Goal: Transaction & Acquisition: Subscribe to service/newsletter

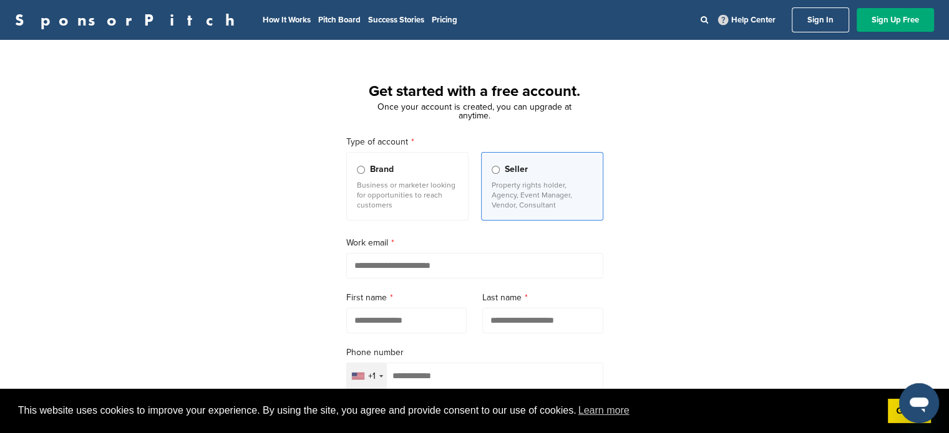
click at [375, 172] on span "Brand" at bounding box center [382, 170] width 24 height 14
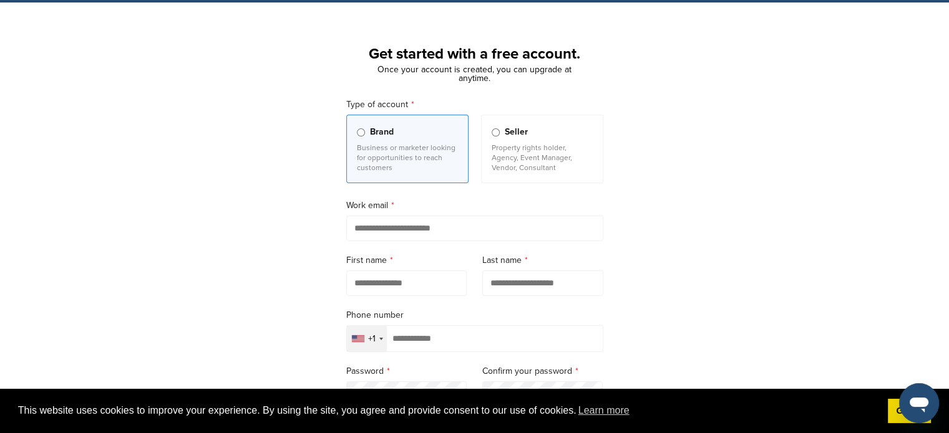
scroll to position [125, 0]
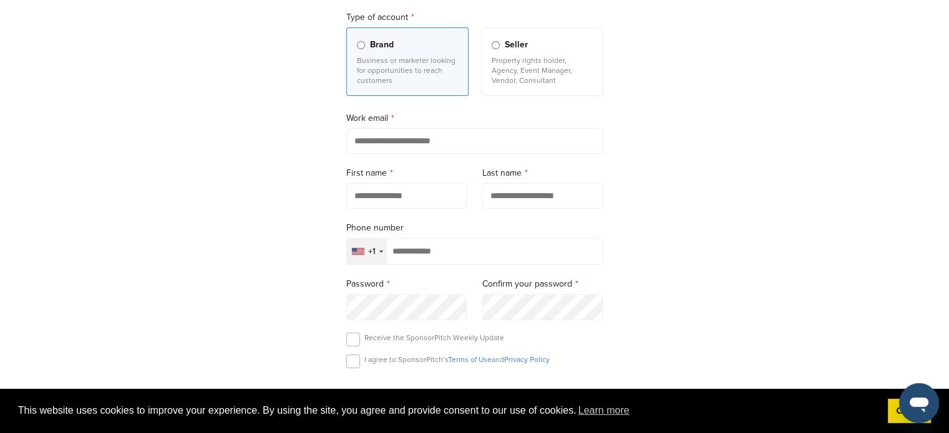
click at [405, 137] on input "email" at bounding box center [474, 141] width 257 height 26
type input "**********"
click at [438, 198] on input "text" at bounding box center [406, 196] width 121 height 26
click at [422, 199] on input "text" at bounding box center [406, 196] width 121 height 26
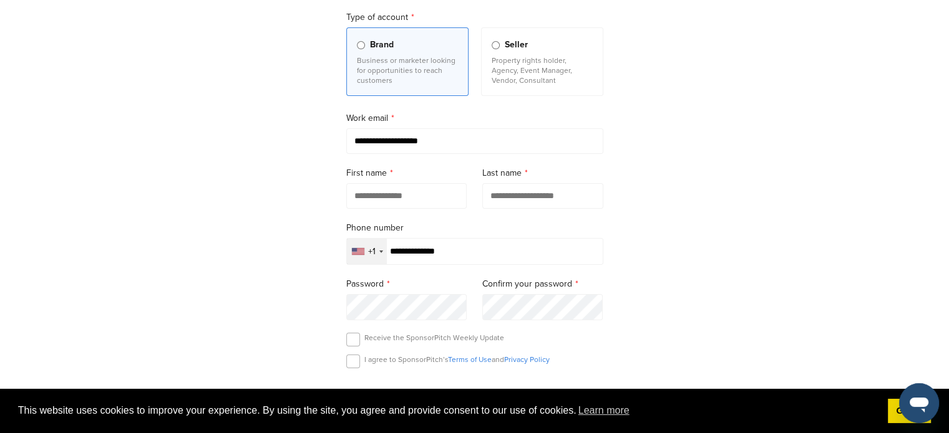
click at [431, 147] on input "**********" at bounding box center [474, 141] width 257 height 26
click at [382, 143] on input "**********" at bounding box center [474, 141] width 257 height 26
type input "**********"
type input "********"
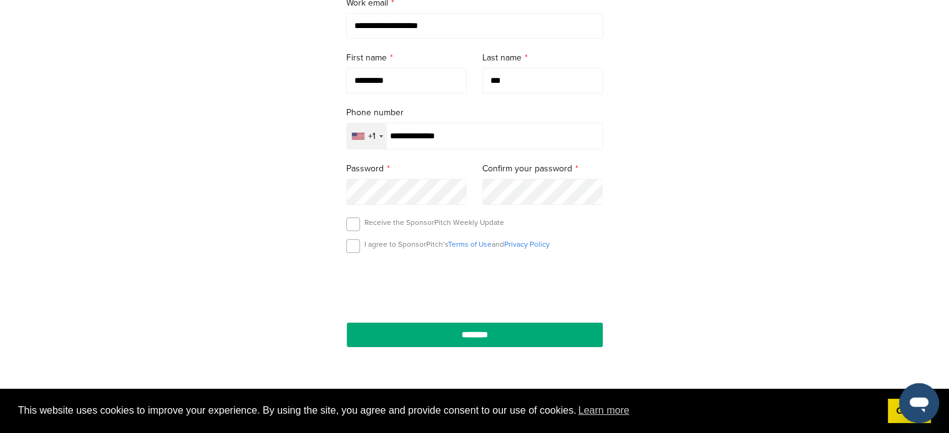
scroll to position [249, 0]
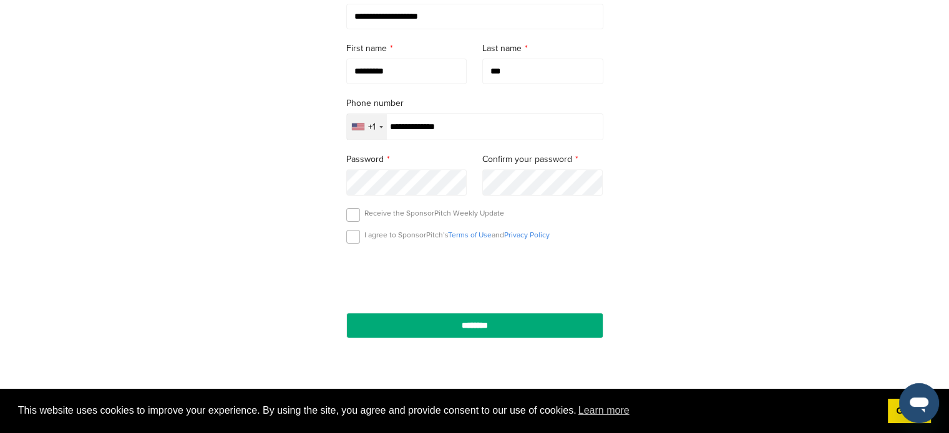
type input "***"
click at [352, 243] on label at bounding box center [353, 237] width 14 height 14
click at [351, 216] on label at bounding box center [353, 215] width 14 height 14
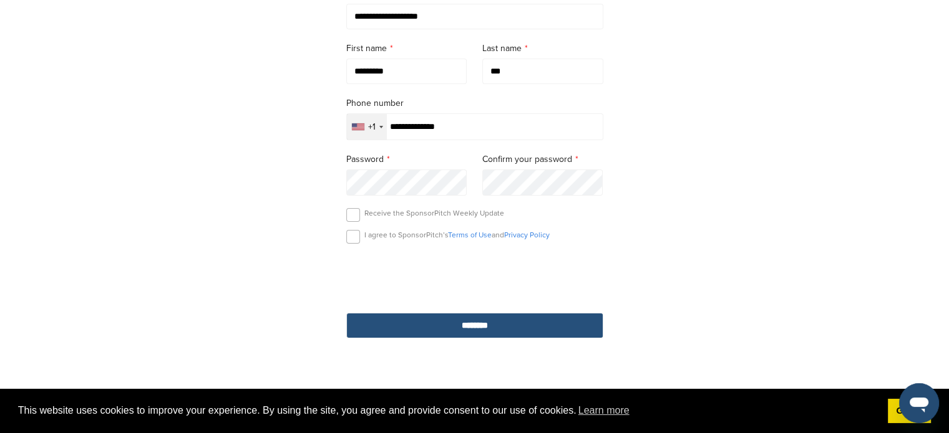
click at [465, 331] on input "********" at bounding box center [474, 326] width 257 height 26
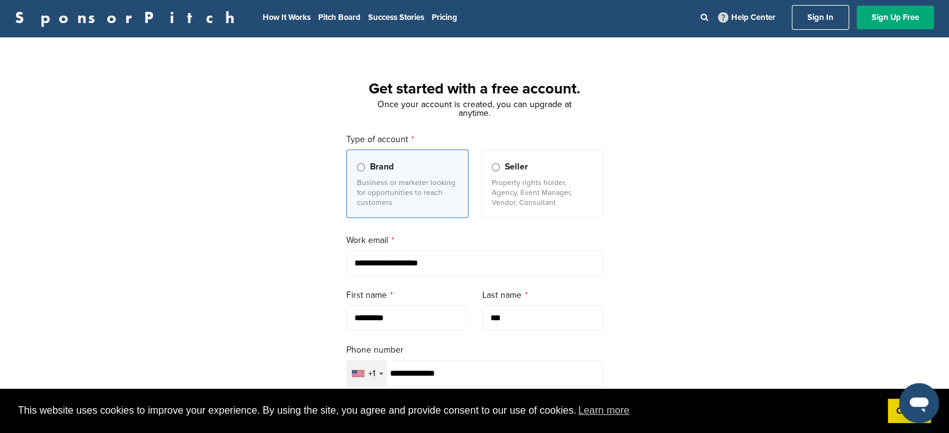
scroll to position [0, 0]
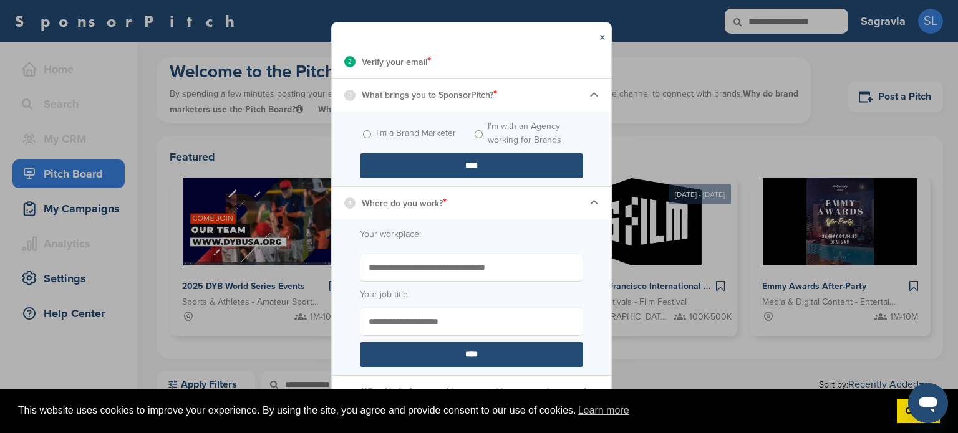
scroll to position [200, 0]
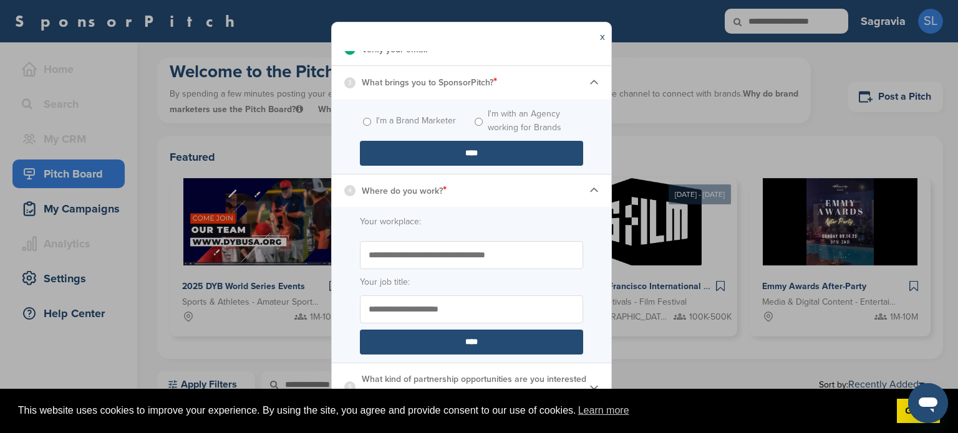
click at [447, 122] on label "I'm a Brand Marketer" at bounding box center [416, 121] width 80 height 14
click at [448, 137] on form "I'm a Brand Marketer I'm with an Agency working for Brands ****" at bounding box center [471, 136] width 279 height 75
click at [480, 157] on input "****" at bounding box center [471, 153] width 223 height 25
drag, startPoint x: 484, startPoint y: 247, endPoint x: 465, endPoint y: 284, distance: 41.3
click at [484, 248] on input "Start typing the name of your workplace. Don’t see your organization in the dro…" at bounding box center [471, 255] width 223 height 28
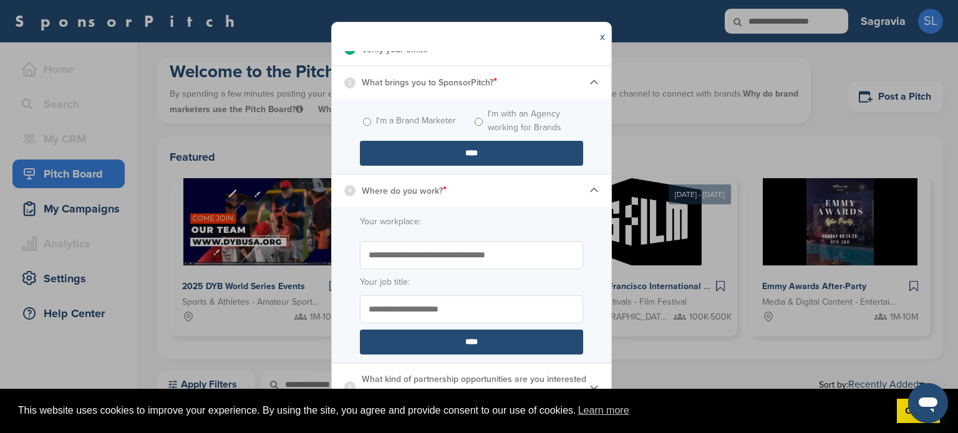
scroll to position [125, 0]
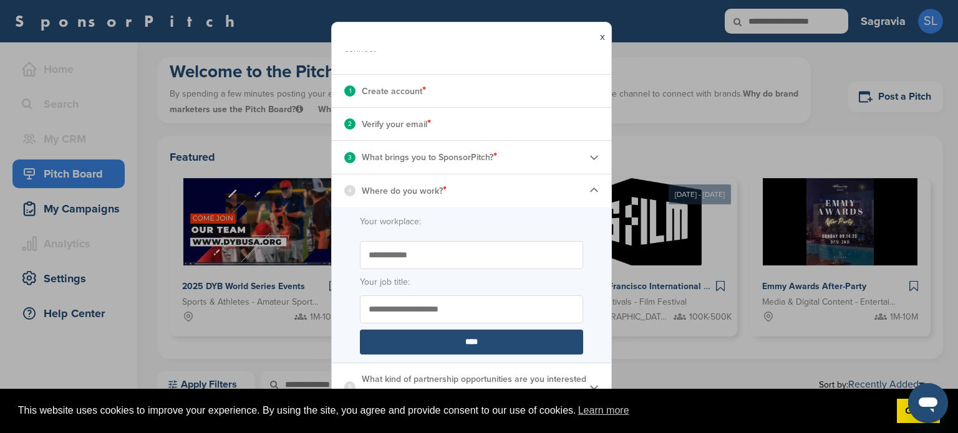
type input "**********"
drag, startPoint x: 409, startPoint y: 314, endPoint x: 319, endPoint y: 244, distance: 113.8
click at [302, 306] on div "**********" at bounding box center [479, 216] width 958 height 433
type input "*****"
click at [494, 334] on input "****" at bounding box center [471, 342] width 223 height 25
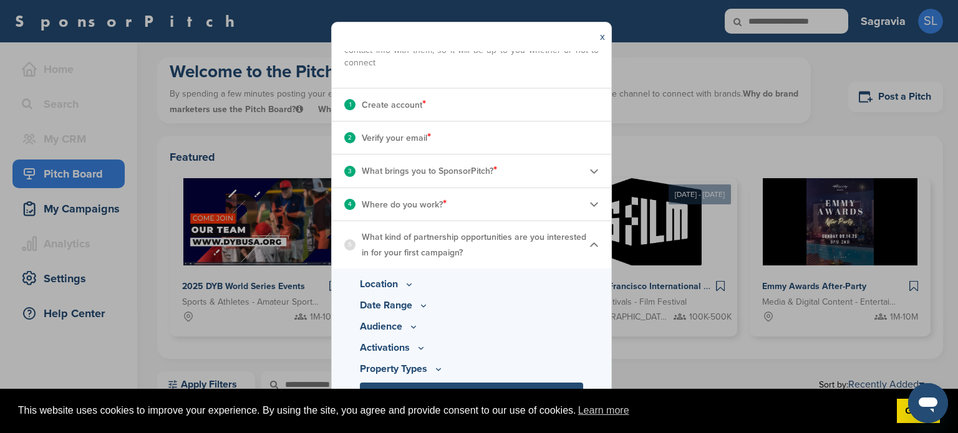
scroll to position [117, 0]
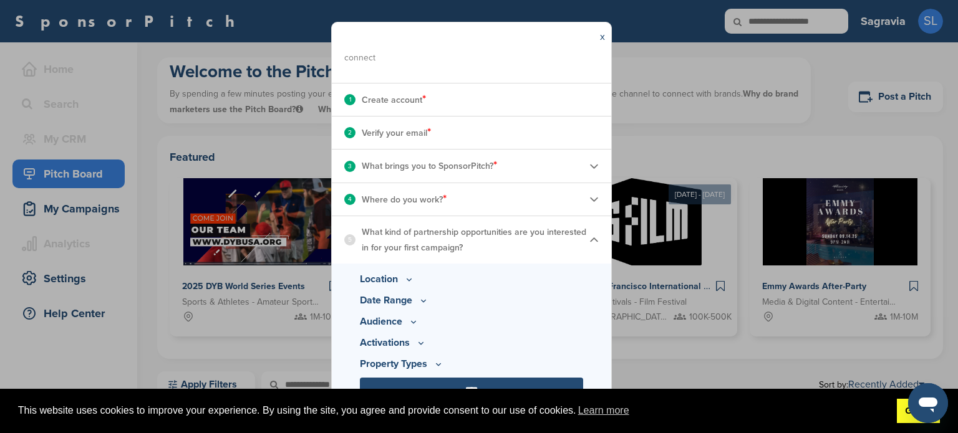
click at [903, 420] on link "Got it!" at bounding box center [918, 411] width 43 height 25
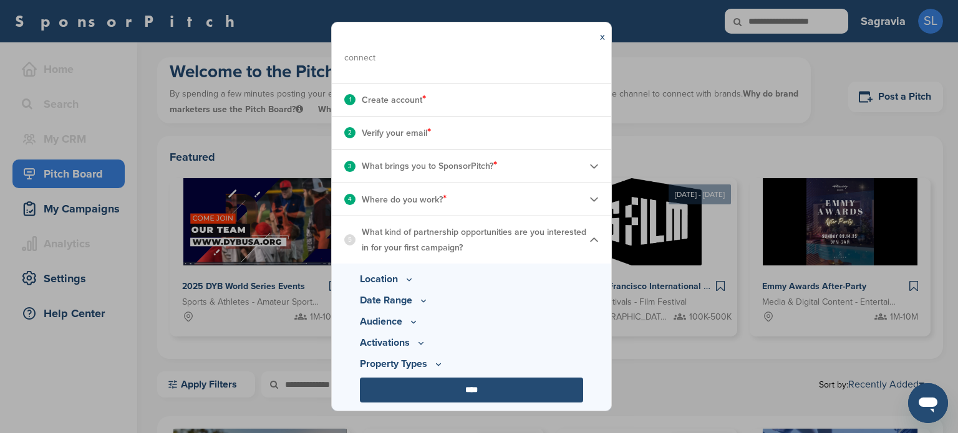
click at [496, 394] on input "****" at bounding box center [471, 390] width 223 height 25
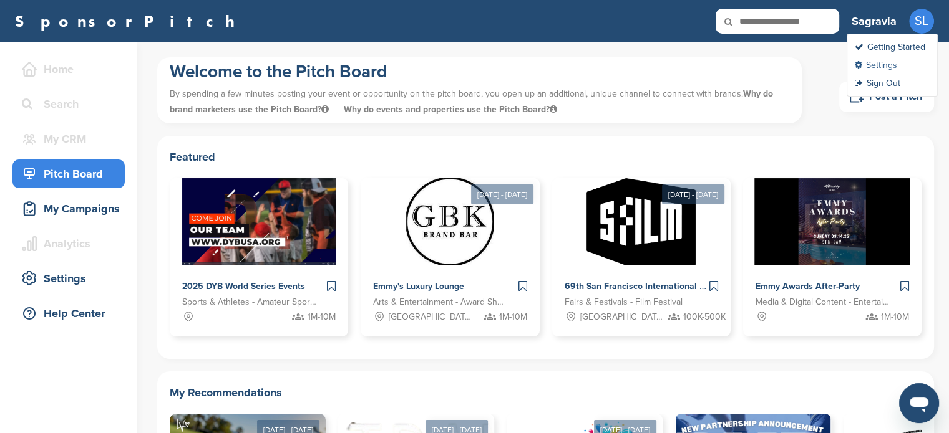
click at [882, 67] on link "Settings" at bounding box center [875, 65] width 42 height 11
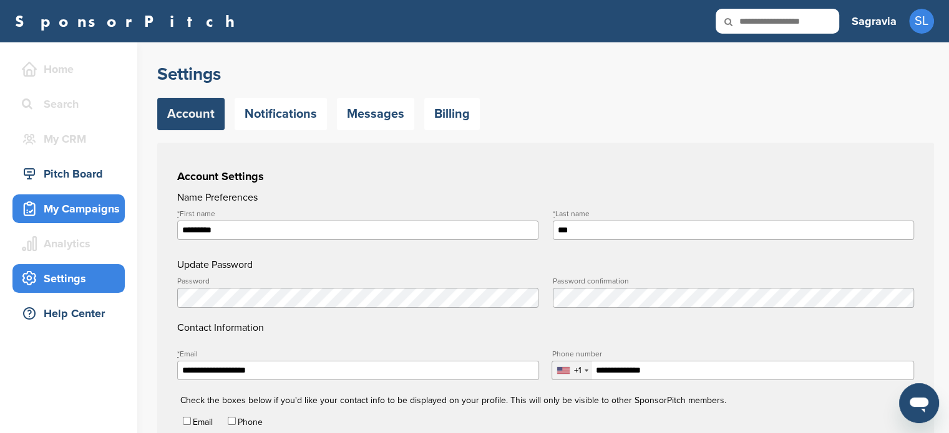
click at [99, 206] on div "My Campaigns" at bounding box center [72, 209] width 106 height 22
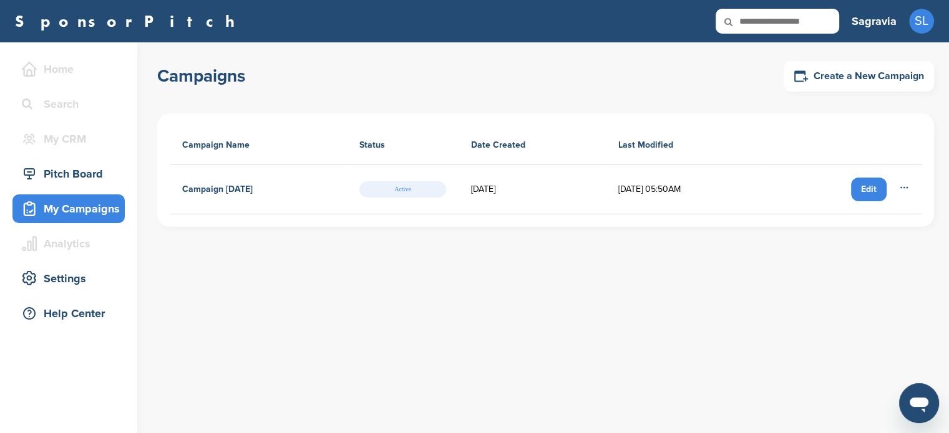
click at [875, 196] on div "Edit" at bounding box center [869, 190] width 36 height 24
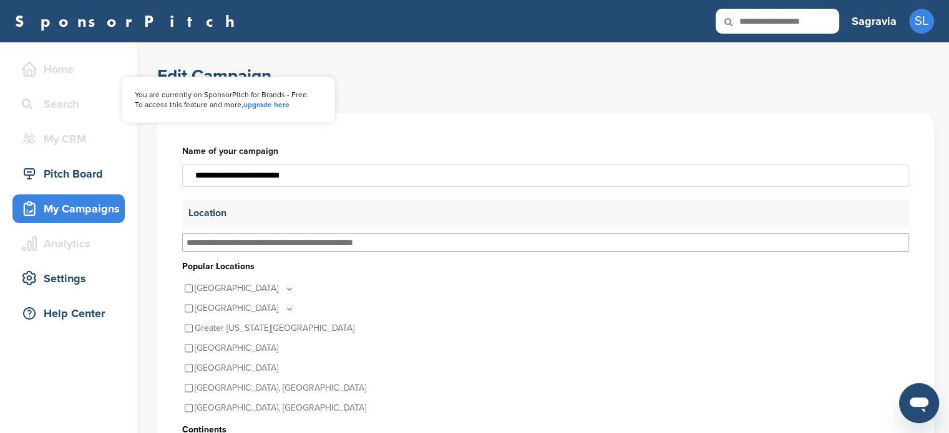
click at [72, 65] on div "Home" at bounding box center [72, 69] width 106 height 22
click at [67, 69] on div "Home" at bounding box center [72, 69] width 106 height 22
click at [285, 101] on link "upgrade here" at bounding box center [266, 104] width 46 height 9
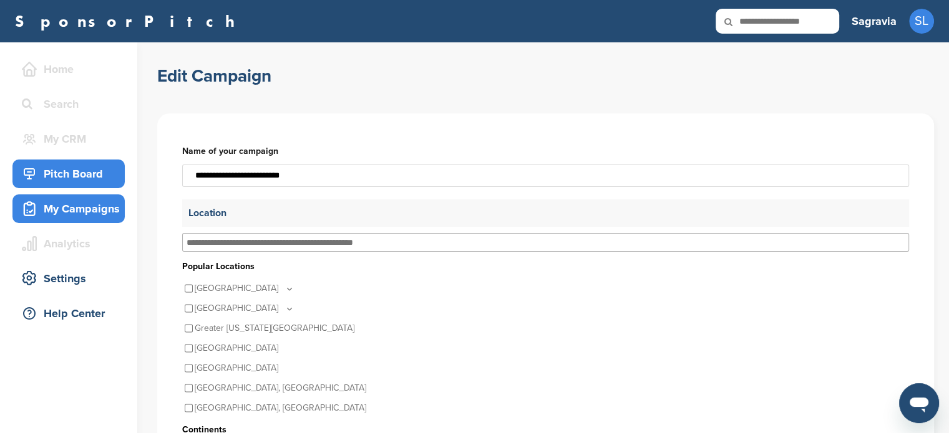
click at [72, 171] on div "Pitch Board" at bounding box center [72, 174] width 106 height 22
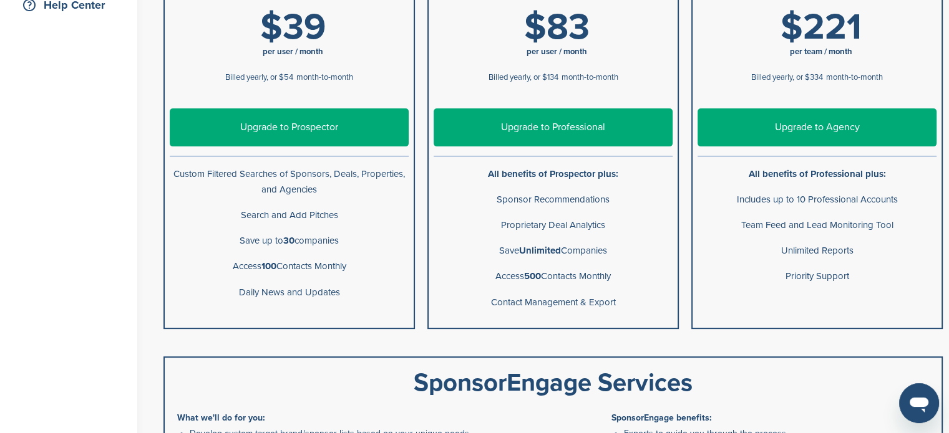
scroll to position [312, 0]
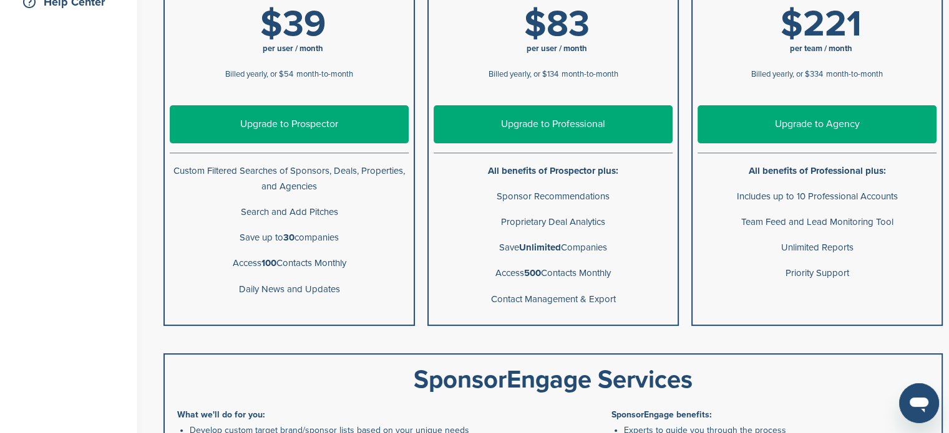
drag, startPoint x: 276, startPoint y: 242, endPoint x: 386, endPoint y: 236, distance: 110.5
click at [386, 236] on p "Save up to 30 companies" at bounding box center [289, 238] width 239 height 16
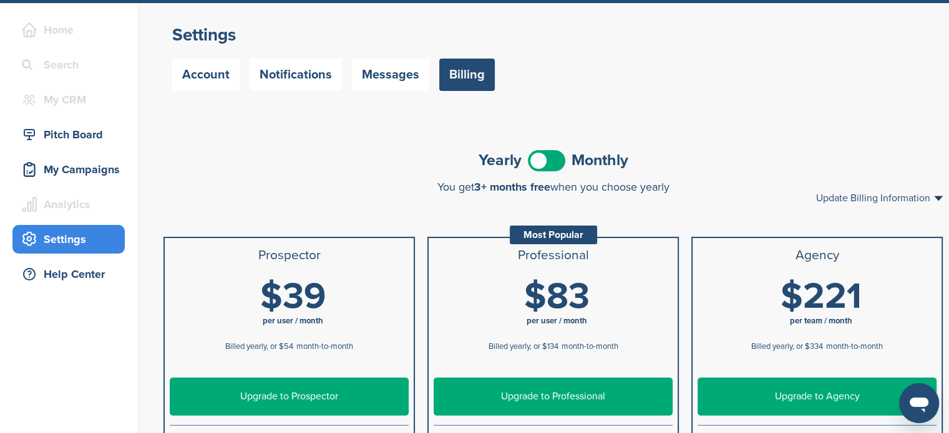
scroll to position [0, 0]
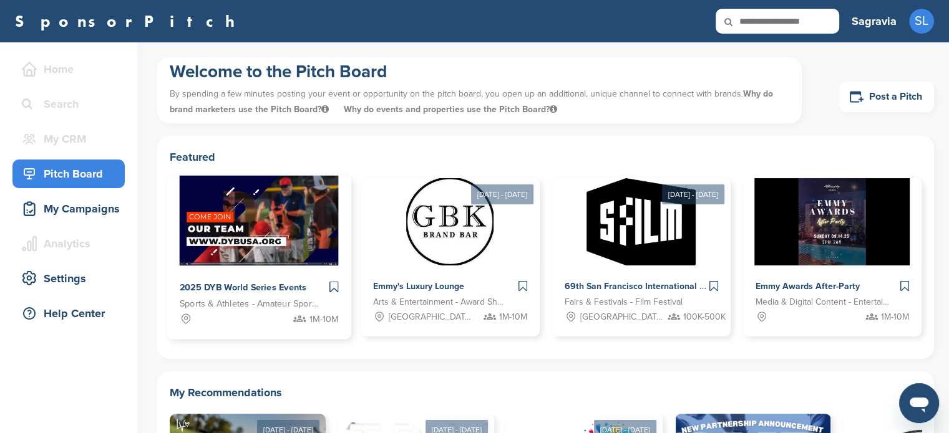
click at [276, 292] on span "2025 DYB World Series Events" at bounding box center [243, 288] width 127 height 11
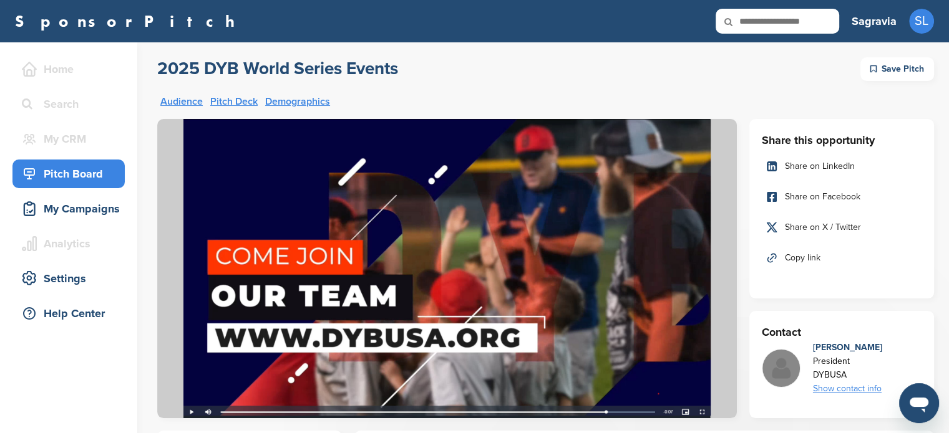
drag, startPoint x: 411, startPoint y: 61, endPoint x: 160, endPoint y: 65, distance: 251.4
click at [160, 65] on div "2025 DYB World Series Events Save Pitch" at bounding box center [545, 69] width 776 height 24
copy h2 "2025 DYB World Series Events"
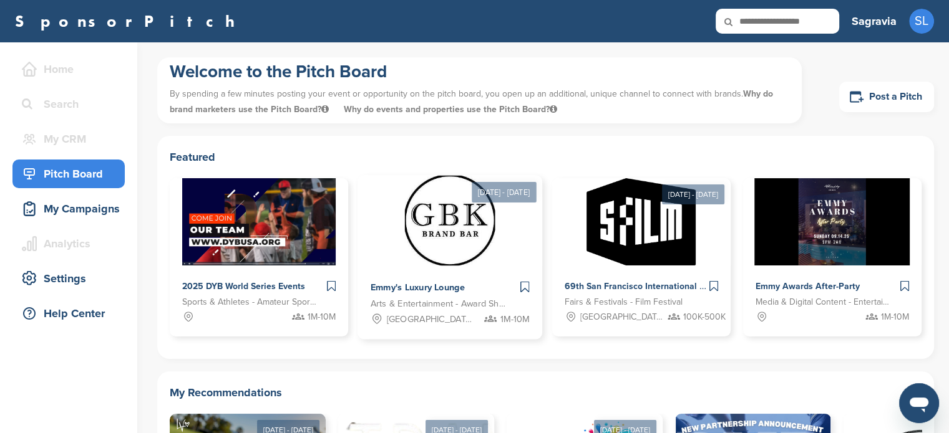
click at [436, 228] on img at bounding box center [450, 221] width 90 height 90
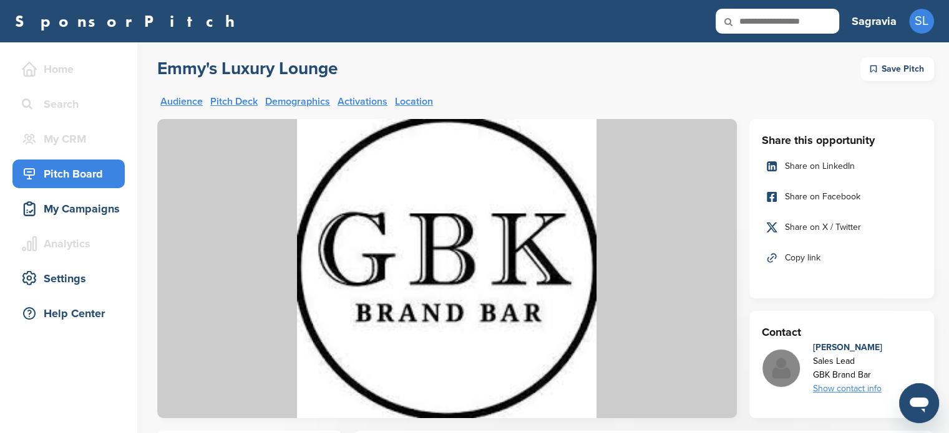
drag, startPoint x: 342, startPoint y: 69, endPoint x: 150, endPoint y: 63, distance: 191.5
copy h2 "Emmy's Luxury Lounge"
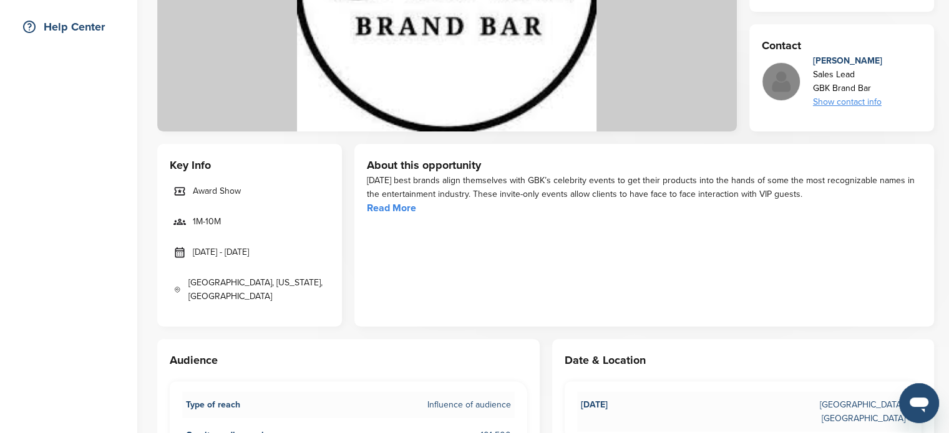
scroll to position [312, 0]
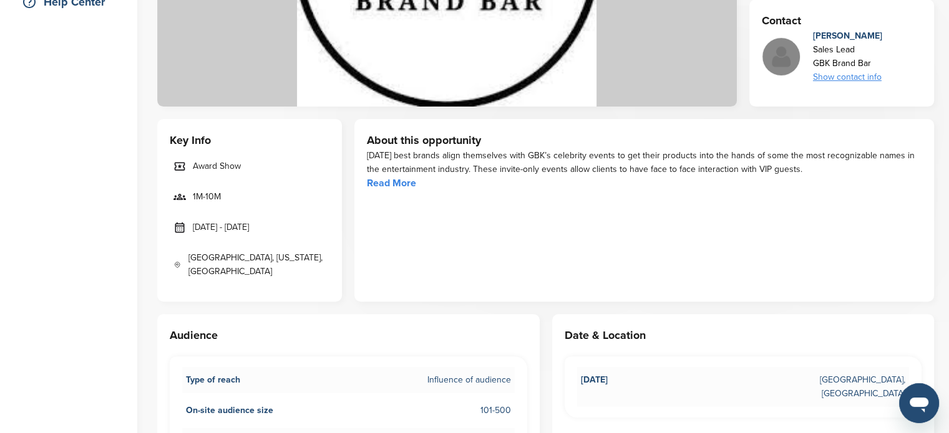
click at [402, 181] on link "Read More" at bounding box center [391, 183] width 49 height 12
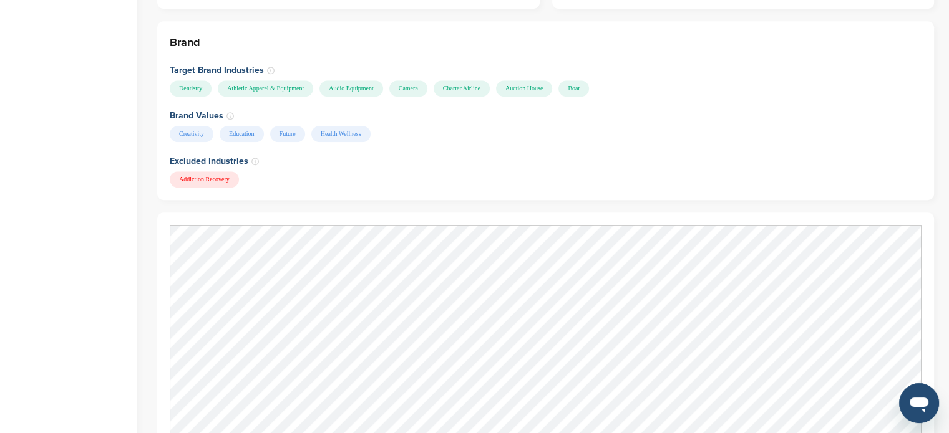
scroll to position [935, 0]
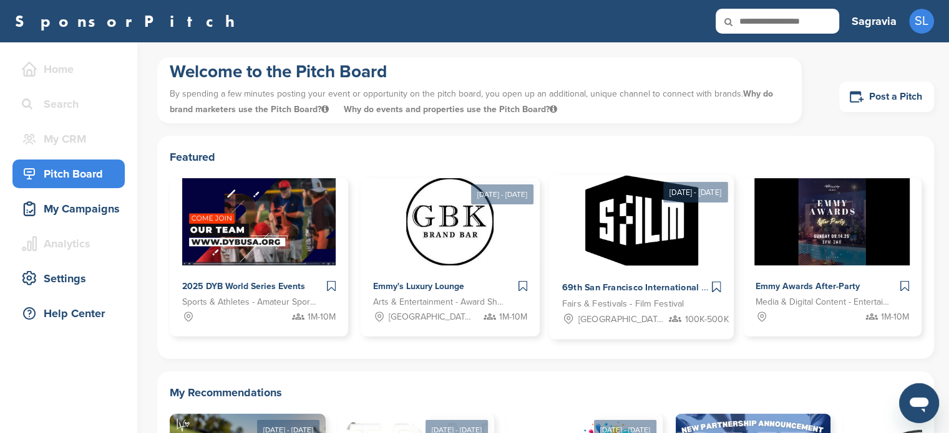
scroll to position [125, 0]
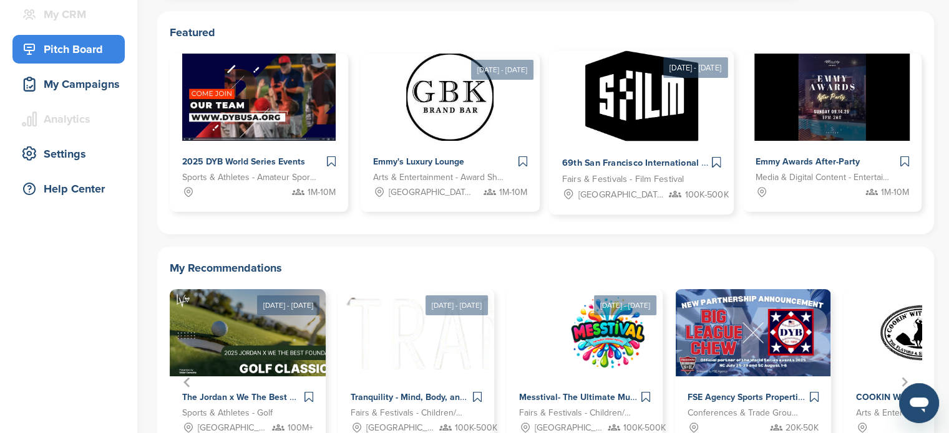
click at [666, 117] on img at bounding box center [640, 96] width 113 height 90
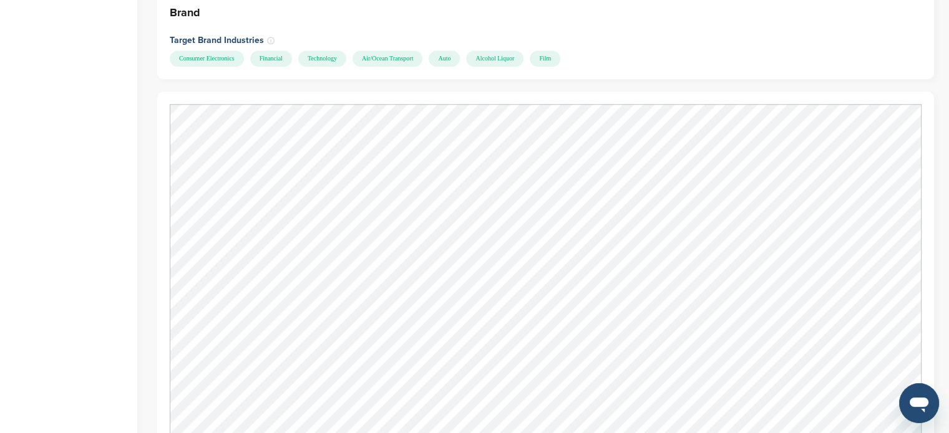
scroll to position [998, 0]
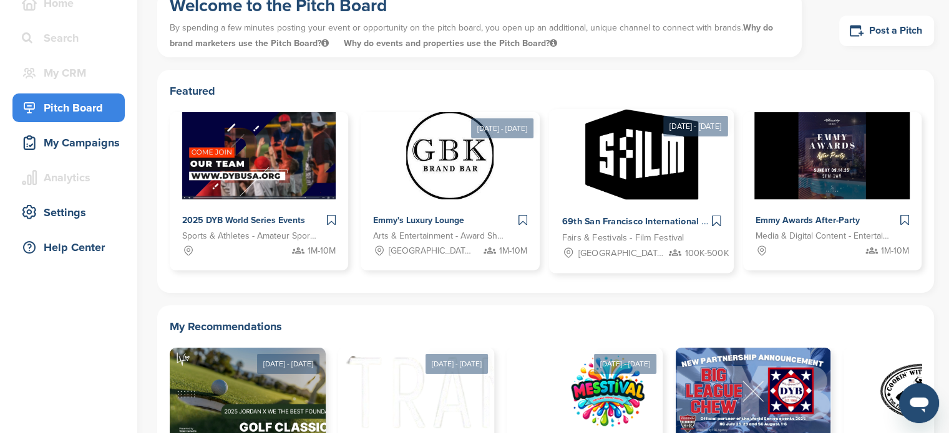
scroll to position [62, 0]
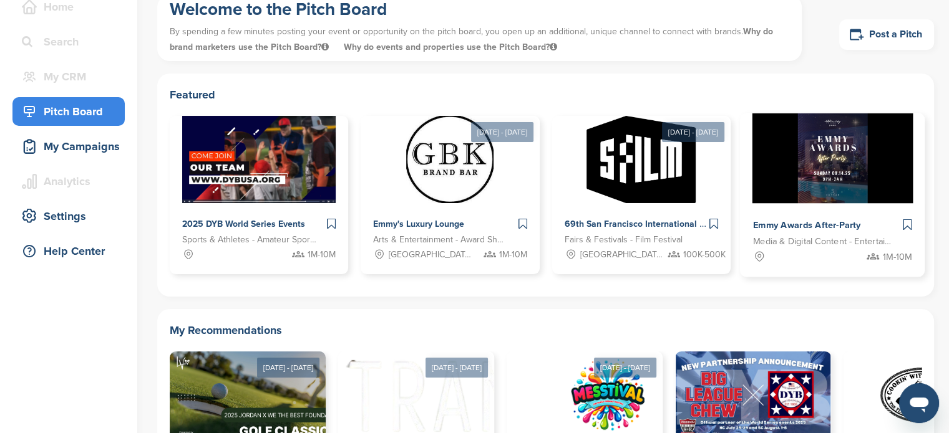
click at [862, 153] on img at bounding box center [831, 159] width 161 height 90
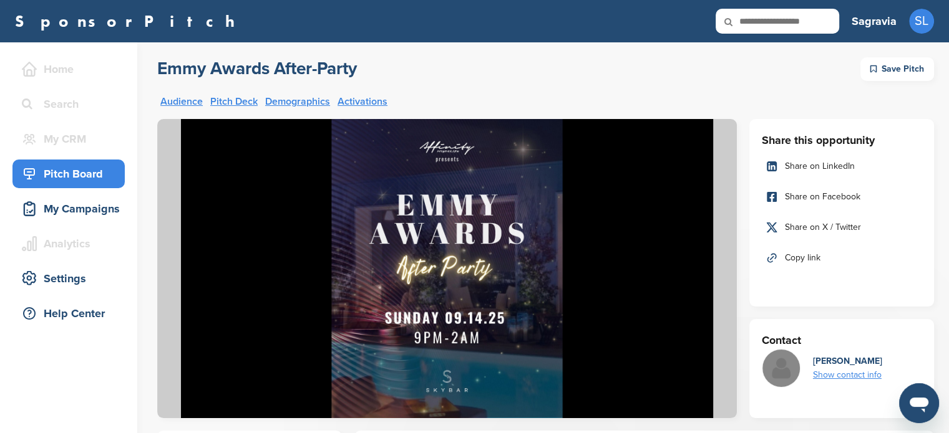
drag, startPoint x: 399, startPoint y: 69, endPoint x: 157, endPoint y: 62, distance: 242.7
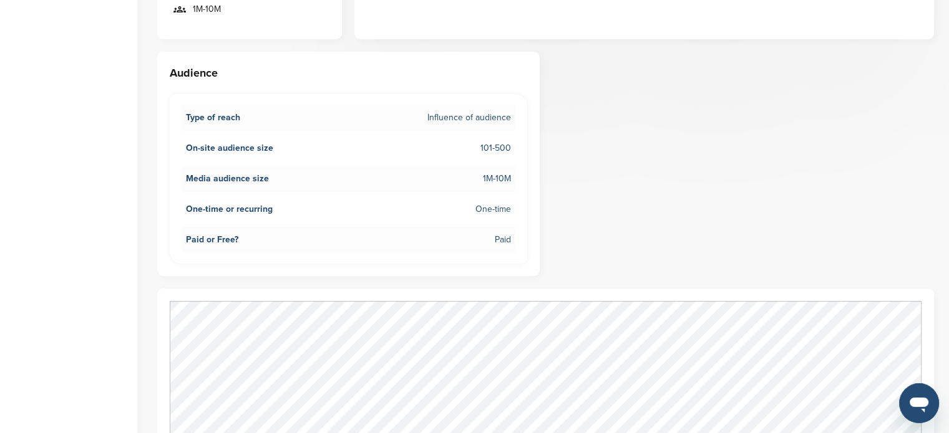
scroll to position [499, 0]
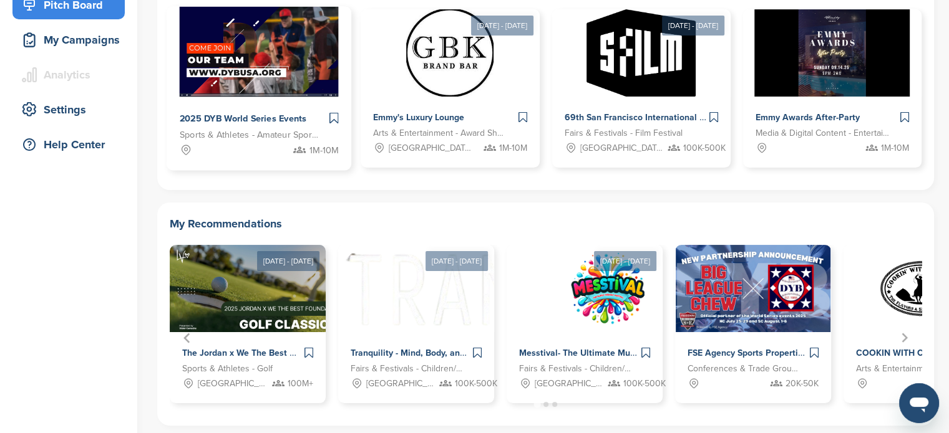
scroll to position [187, 0]
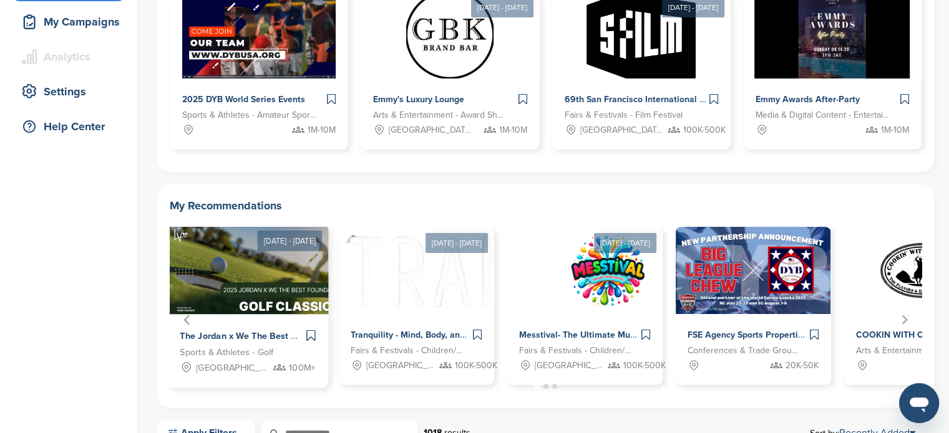
click at [230, 333] on span "The Jordan x We The Best Golf Classic 2025 – Where Sports, Music & Philanthropy…" at bounding box center [369, 336] width 379 height 11
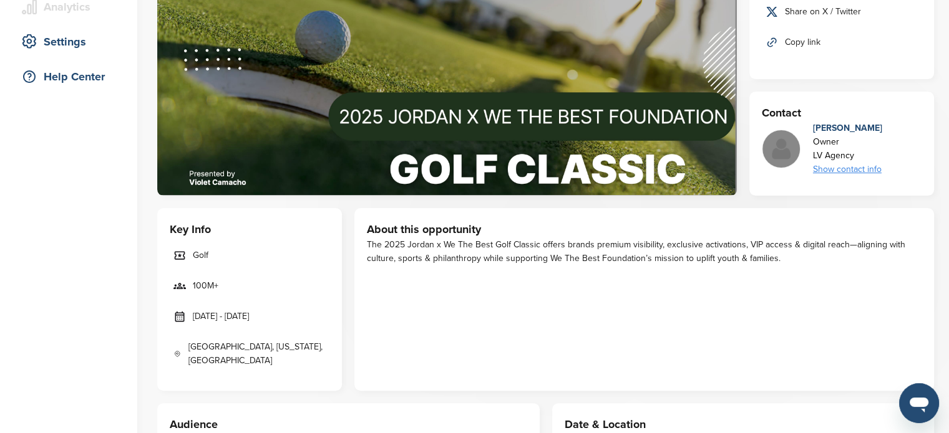
scroll to position [312, 0]
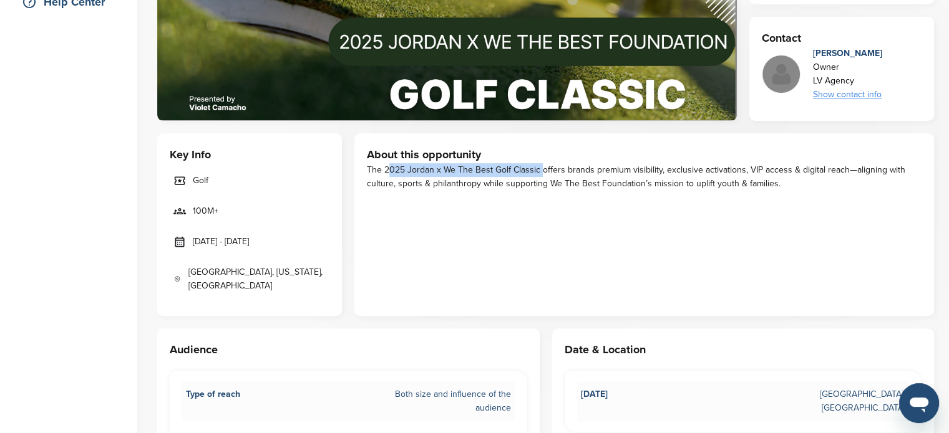
drag, startPoint x: 383, startPoint y: 168, endPoint x: 536, endPoint y: 169, distance: 152.8
click at [536, 169] on div "The 2025 Jordan x We The Best Golf Classic offers brands premium visibility, ex…" at bounding box center [644, 176] width 554 height 27
copy div "2025 Jordan x We The Best Golf Classic"
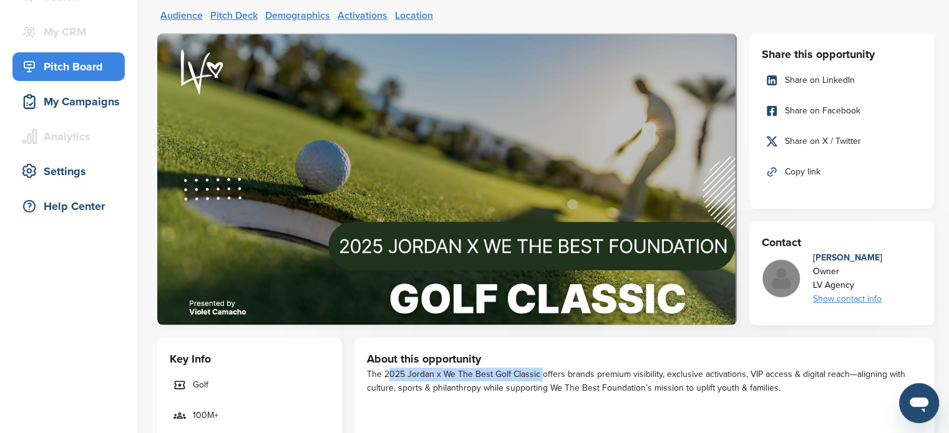
scroll to position [125, 0]
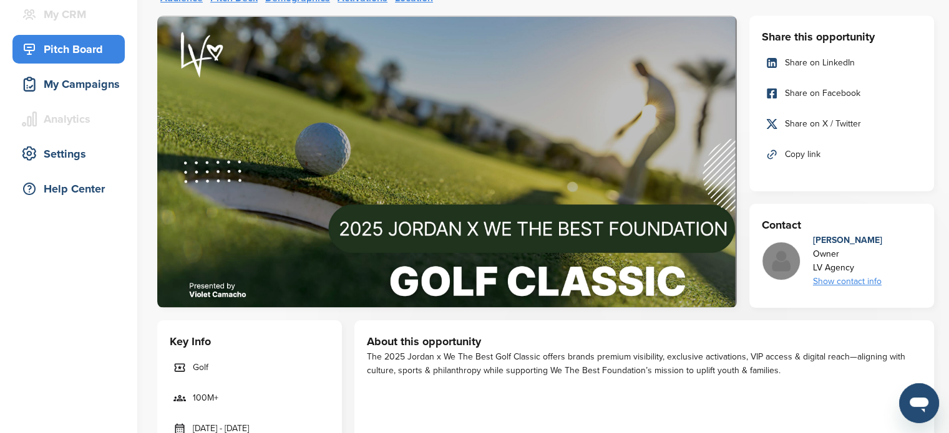
click at [864, 254] on div "Owner" at bounding box center [847, 255] width 69 height 14
drag, startPoint x: 864, startPoint y: 267, endPoint x: 811, endPoint y: 266, distance: 53.0
click at [811, 266] on div "Violet Camacho Owner LV Agency Show contact info v@violetcamacho.com" at bounding box center [841, 261] width 160 height 55
copy div "LV Agency"
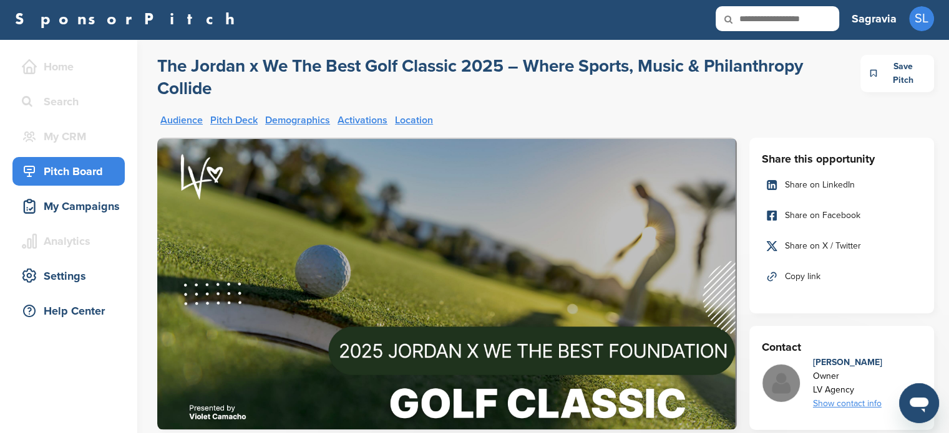
scroll to position [0, 0]
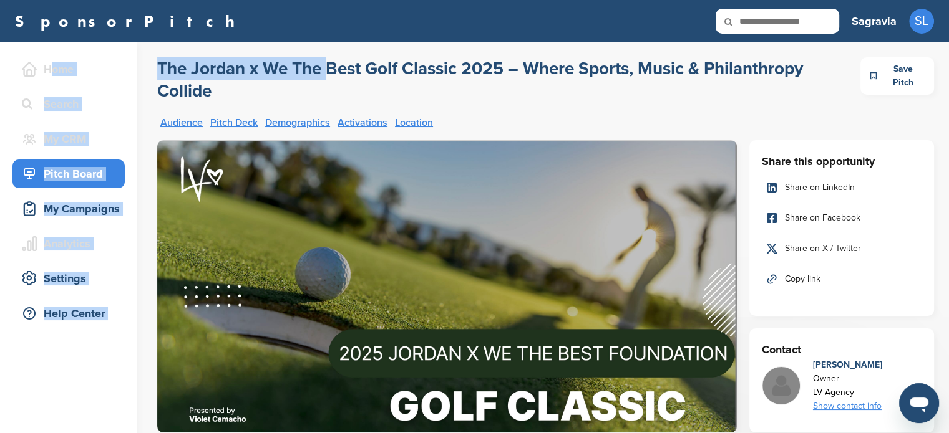
drag, startPoint x: 139, startPoint y: 64, endPoint x: 324, endPoint y: 62, distance: 185.2
drag, startPoint x: 302, startPoint y: 80, endPoint x: 253, endPoint y: 80, distance: 49.3
click at [303, 80] on h2 "The Jordan x We The Best Golf Classic 2025 – Where Sports, Music & Philanthropy…" at bounding box center [508, 79] width 703 height 45
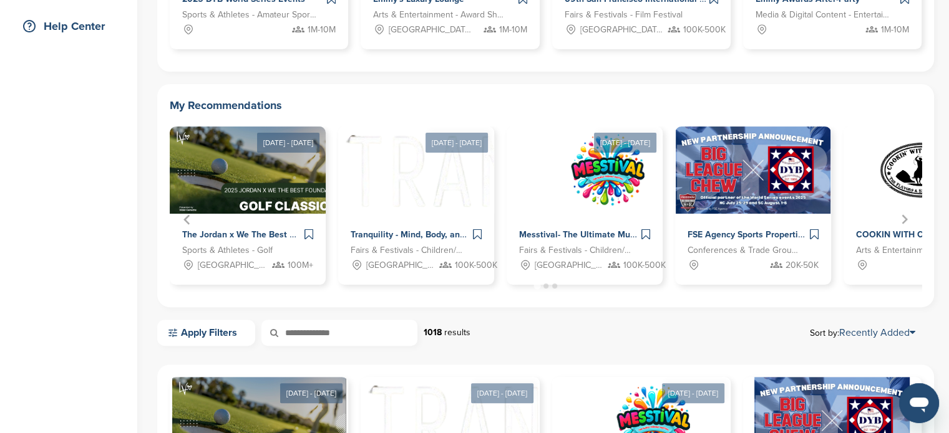
scroll to position [312, 0]
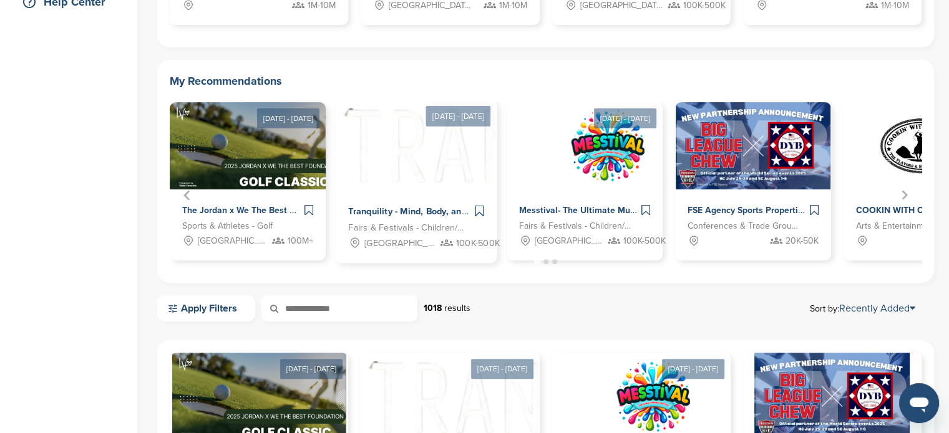
click at [382, 160] on img "2 of 12" at bounding box center [593, 145] width 515 height 90
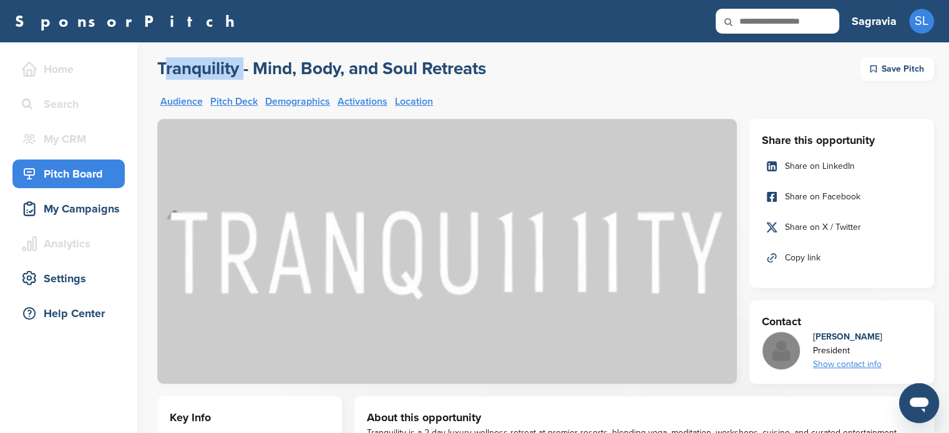
drag, startPoint x: 153, startPoint y: 62, endPoint x: 239, endPoint y: 55, distance: 85.7
copy h2 "Tranquility"
drag, startPoint x: 581, startPoint y: 69, endPoint x: 156, endPoint y: 62, distance: 425.4
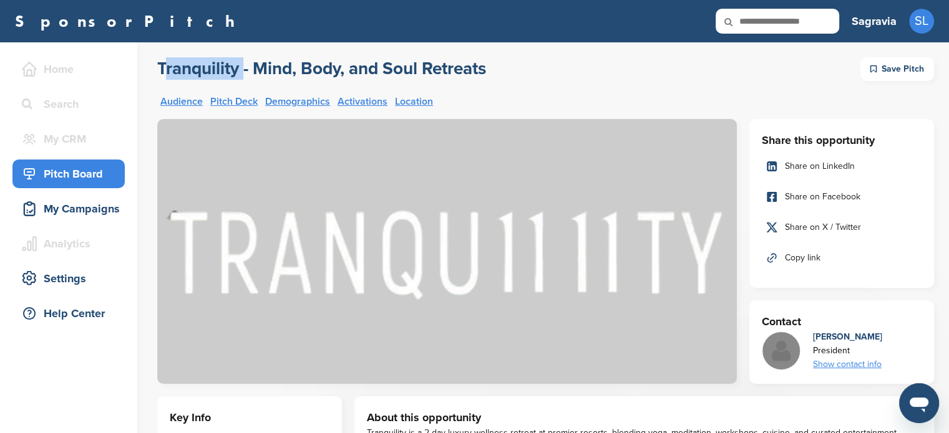
copy h2 "Tranquility - Mind, Body, and Soul Retreats"
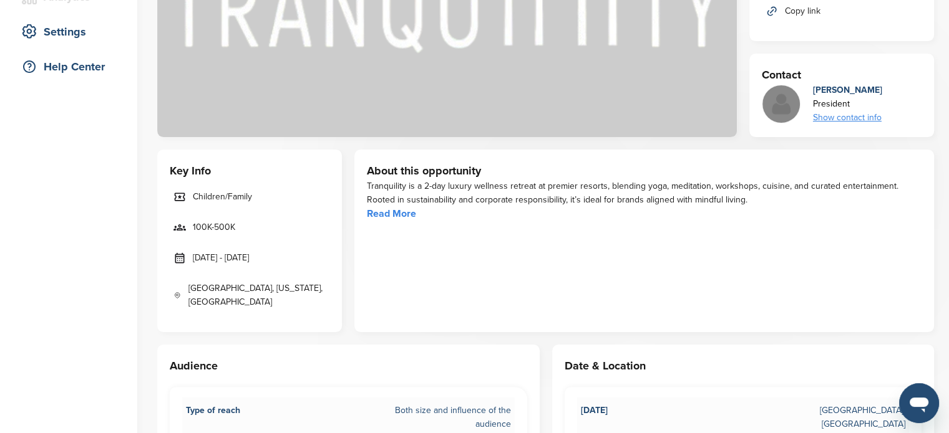
scroll to position [249, 0]
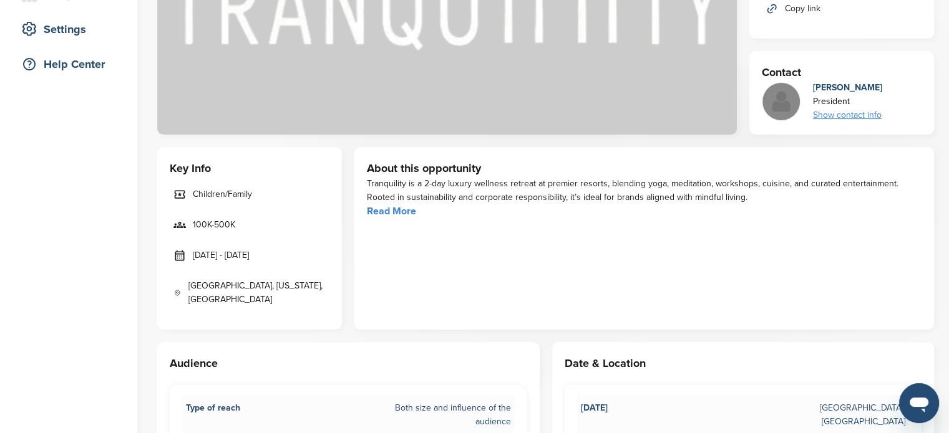
click at [409, 215] on link "Read More" at bounding box center [391, 211] width 49 height 12
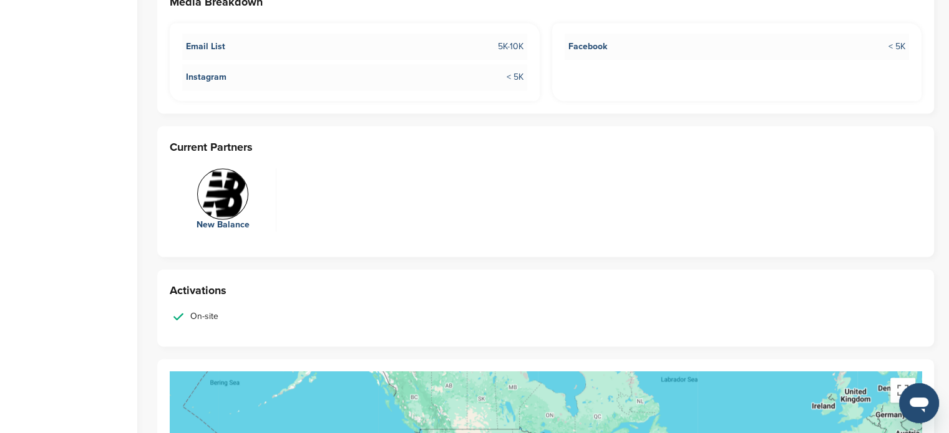
scroll to position [1746, 0]
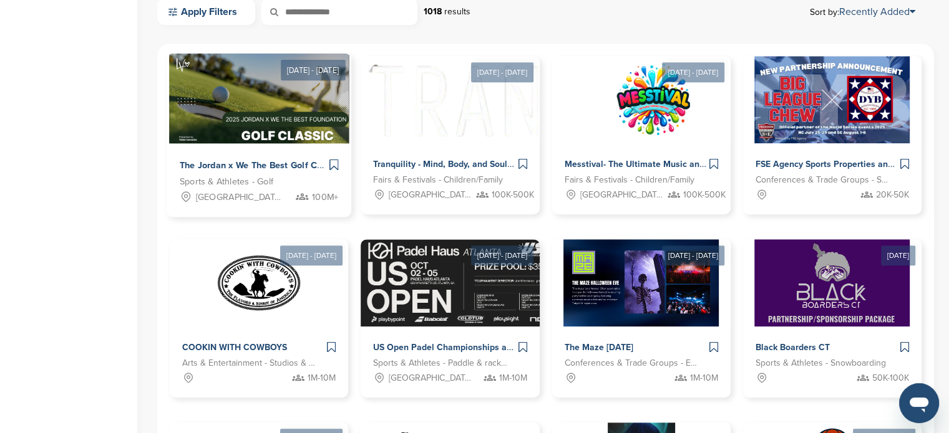
scroll to position [624, 0]
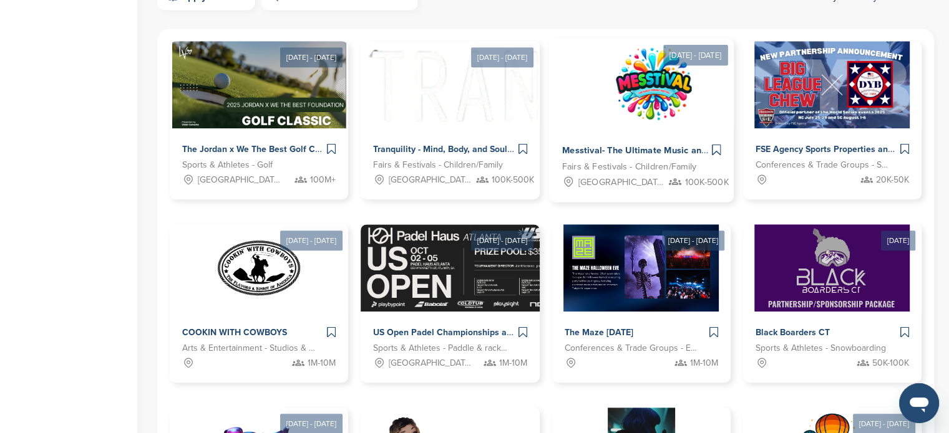
click at [666, 154] on span "Messtival- The Ultimate Music and Learning Family Festival" at bounding box center [685, 150] width 249 height 11
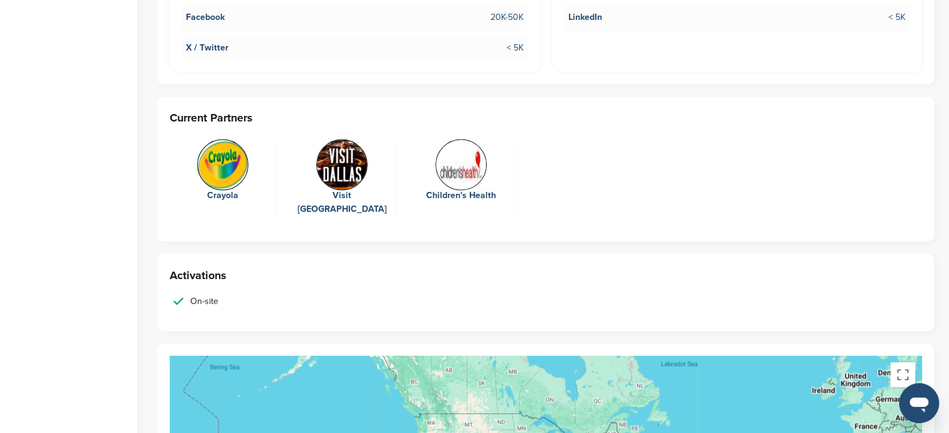
scroll to position [2120, 0]
click at [228, 156] on img at bounding box center [222, 165] width 51 height 51
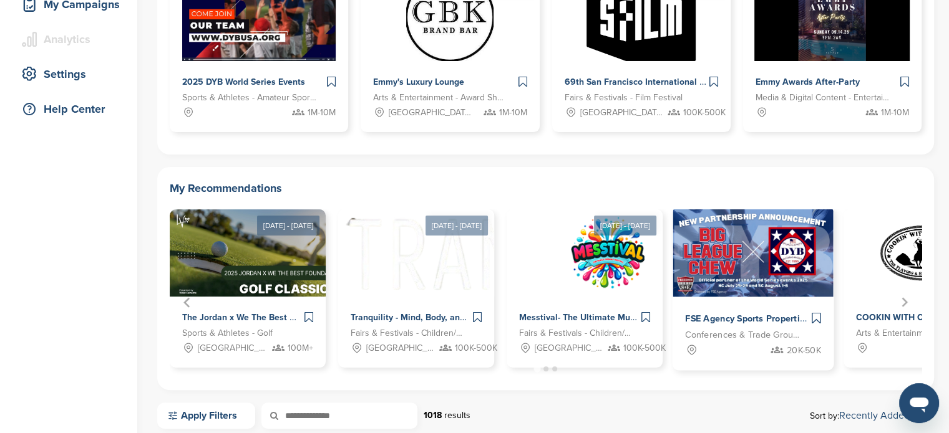
scroll to position [187, 0]
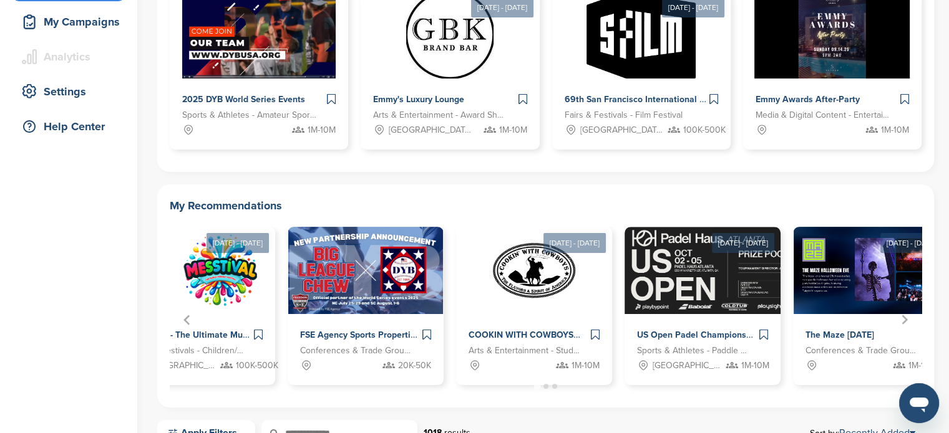
drag, startPoint x: 830, startPoint y: 292, endPoint x: 443, endPoint y: 292, distance: 387.3
click at [443, 292] on img "4 of 12" at bounding box center [365, 270] width 155 height 87
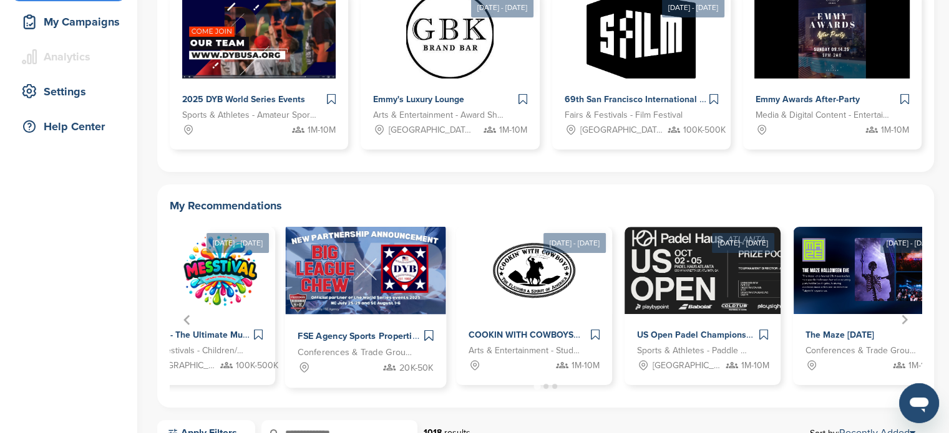
click at [324, 278] on img "4 of 12" at bounding box center [365, 270] width 161 height 90
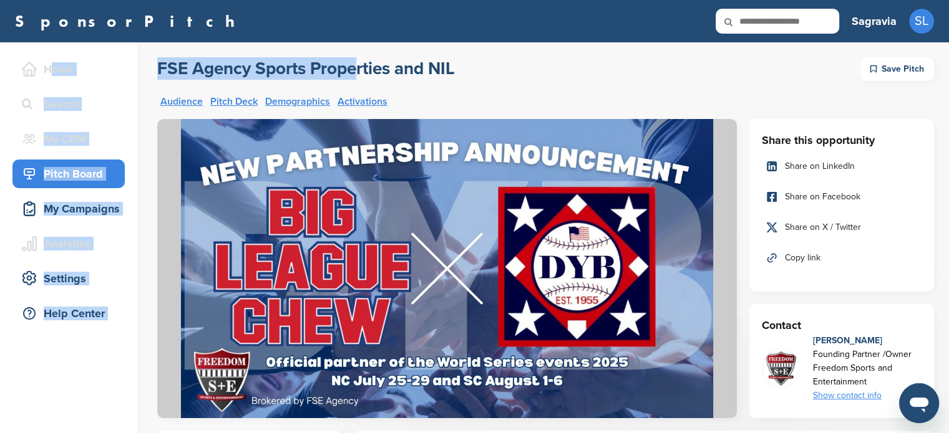
drag, startPoint x: 142, startPoint y: 60, endPoint x: 353, endPoint y: 72, distance: 211.7
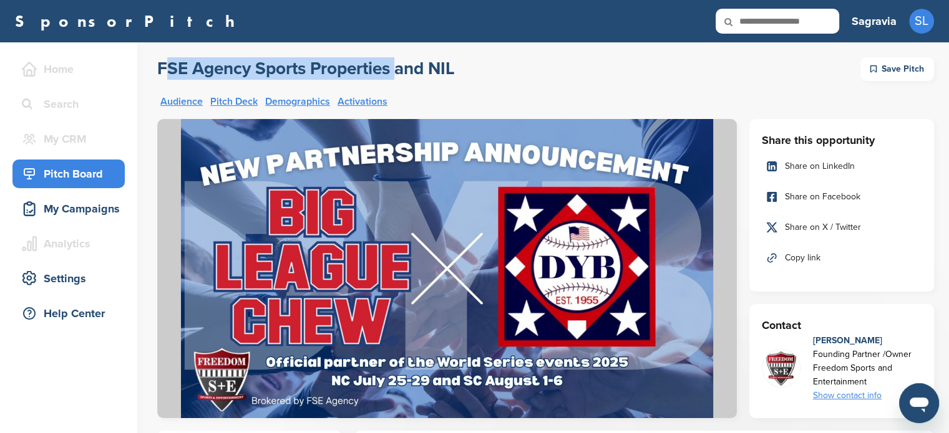
drag, startPoint x: 150, startPoint y: 56, endPoint x: 389, endPoint y: 64, distance: 239.6
copy h2 "FSE Agency Sports Properties"
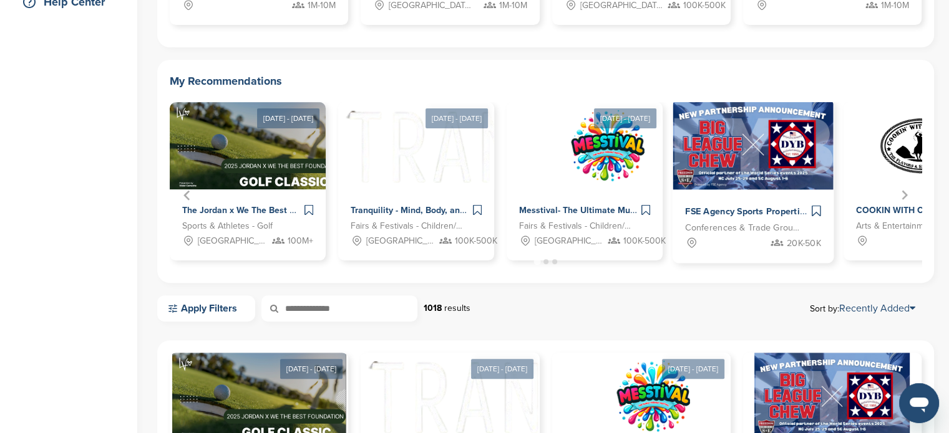
scroll to position [312, 0]
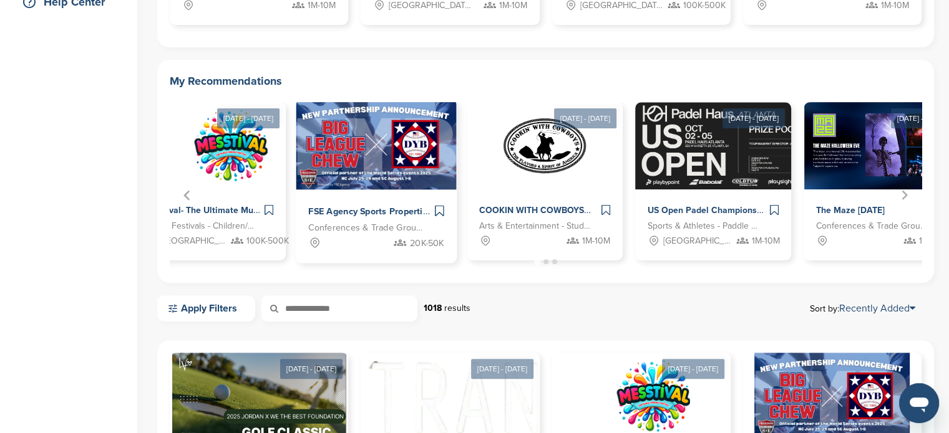
drag, startPoint x: 717, startPoint y: 198, endPoint x: 332, endPoint y: 162, distance: 387.1
click at [332, 162] on link "FSE Agency Sports Properties and NIL Conferences & Trade Groups - Sports 20K-50K" at bounding box center [377, 182] width 162 height 164
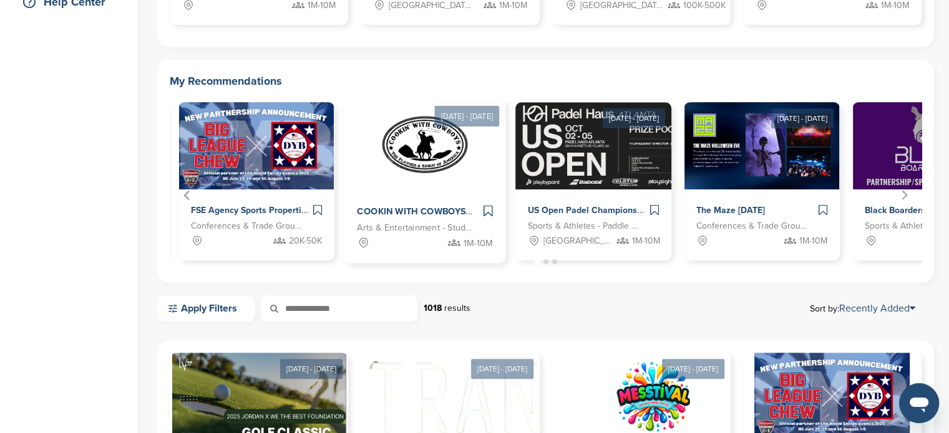
click at [428, 214] on span "COOKIN WITH COWBOYS" at bounding box center [411, 211] width 109 height 11
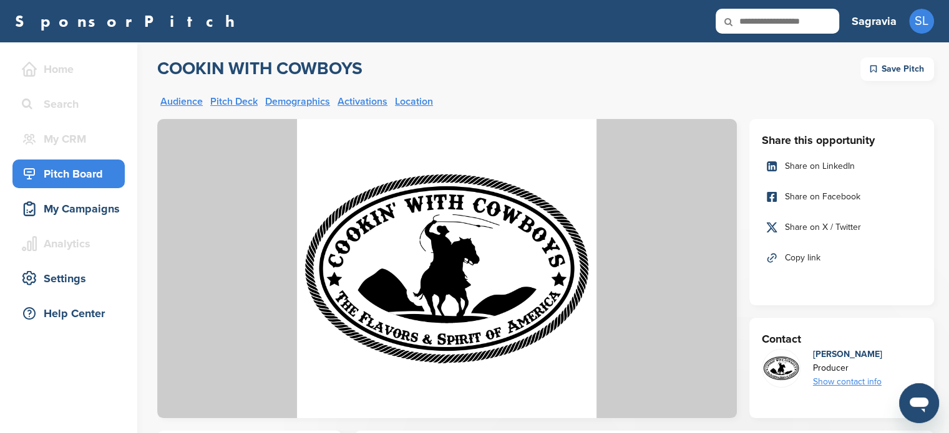
drag, startPoint x: 399, startPoint y: 69, endPoint x: 147, endPoint y: 66, distance: 252.6
click at [390, 71] on div "COOKIN WITH COWBOYS Save Pitch" at bounding box center [545, 69] width 776 height 24
drag, startPoint x: 156, startPoint y: 60, endPoint x: 370, endPoint y: 65, distance: 214.6
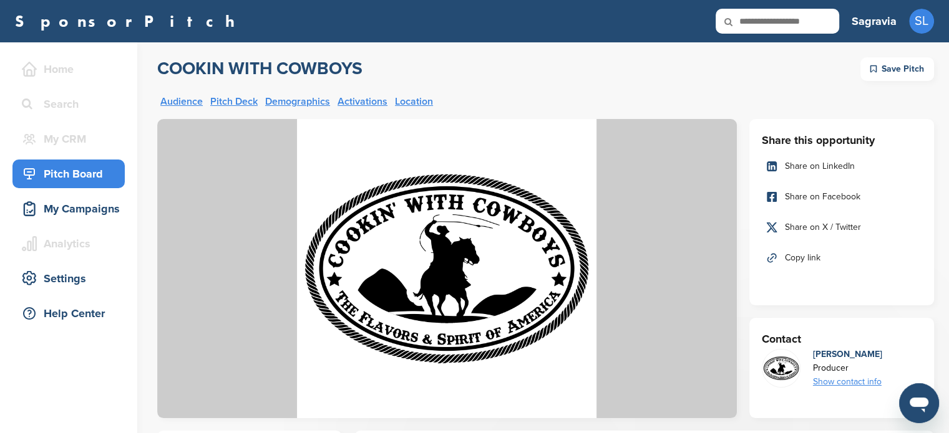
copy h2 "COOKIN WITH COWBOYS"
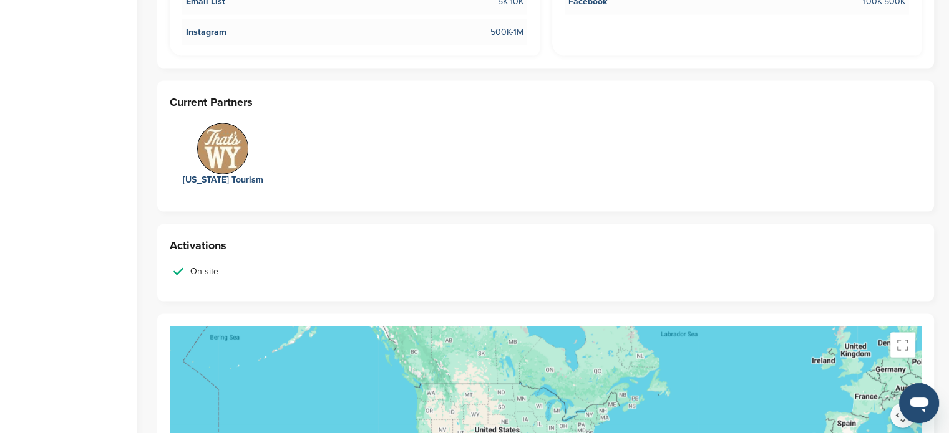
scroll to position [2619, 0]
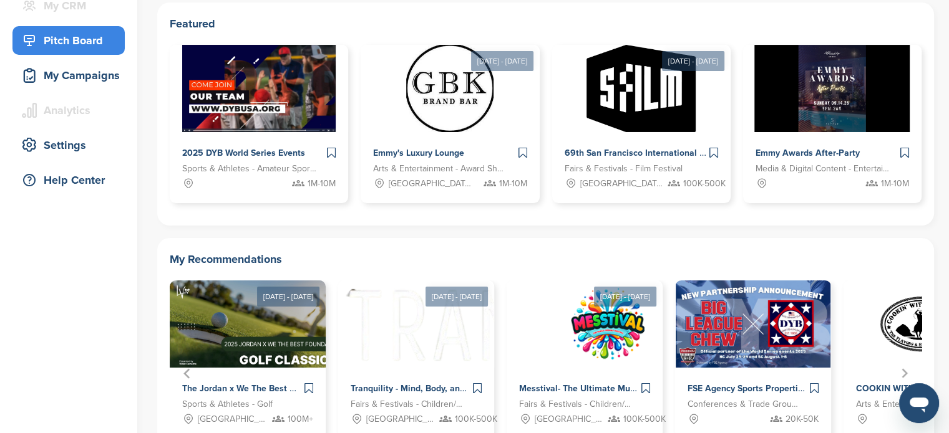
scroll to position [125, 0]
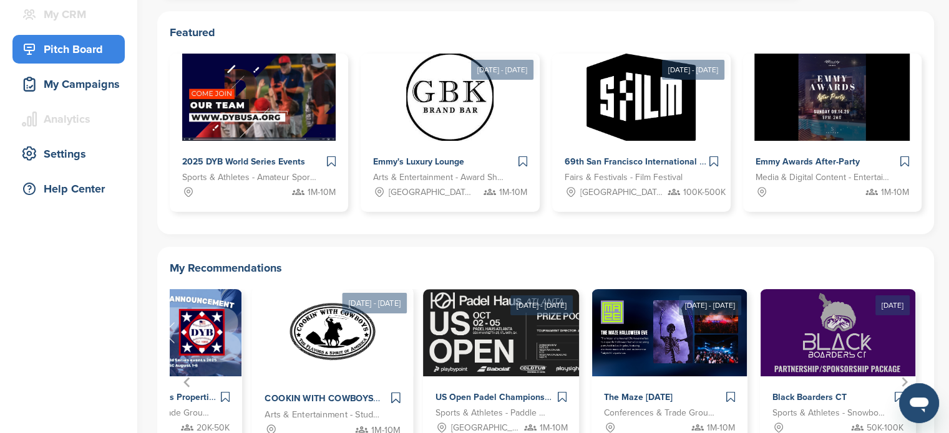
drag, startPoint x: 796, startPoint y: 342, endPoint x: 277, endPoint y: 321, distance: 519.3
click at [277, 321] on div "5 of 12" at bounding box center [333, 332] width 162 height 90
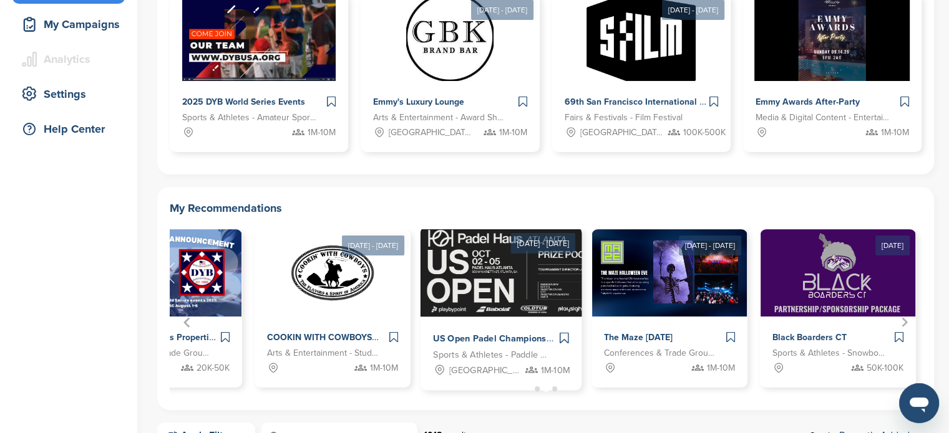
scroll to position [187, 0]
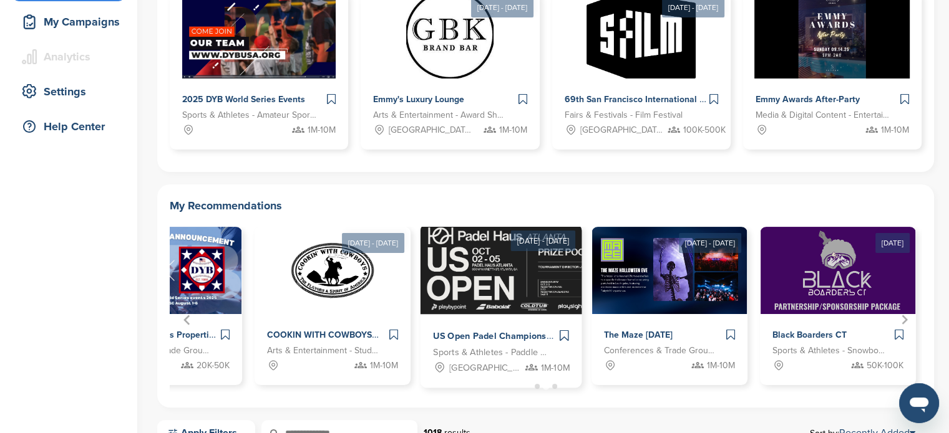
click at [488, 326] on div "US Open Padel Championships at [GEOGRAPHIC_DATA] Sports & Athletes - Paddle & r…" at bounding box center [501, 352] width 162 height 74
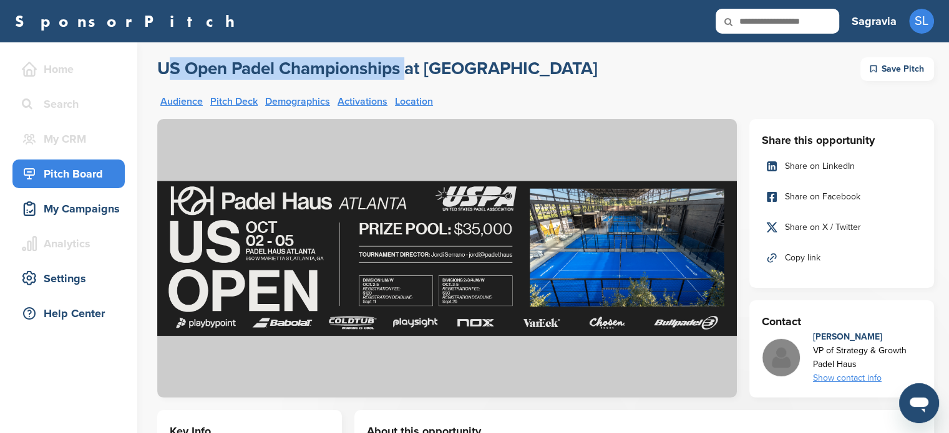
drag, startPoint x: 153, startPoint y: 62, endPoint x: 400, endPoint y: 75, distance: 246.7
copy h2 "US Open Padel Championships"
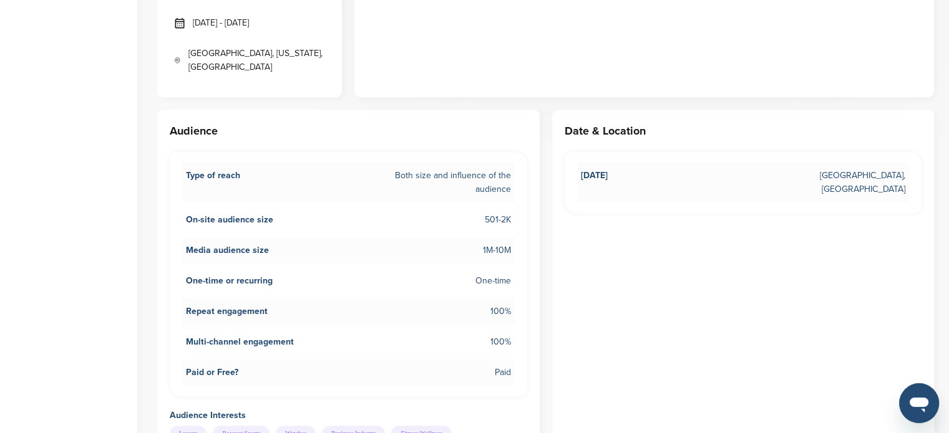
scroll to position [499, 0]
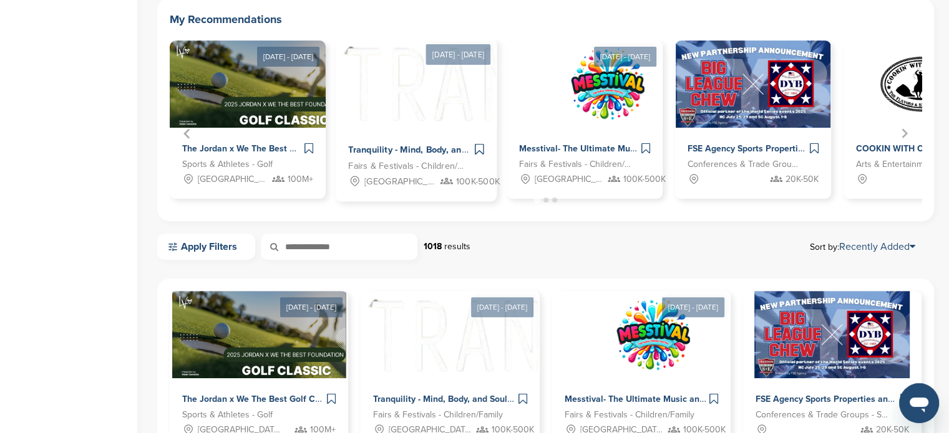
scroll to position [374, 0]
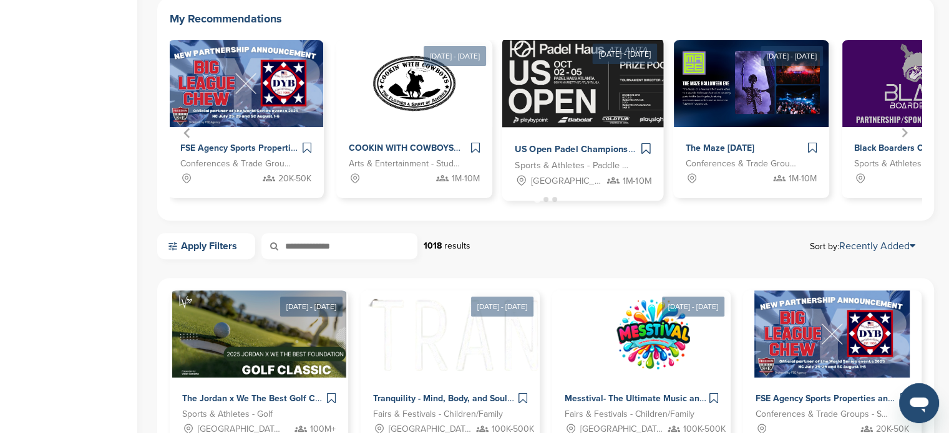
drag, startPoint x: 690, startPoint y: 183, endPoint x: 349, endPoint y: 148, distance: 343.5
click at [183, 147] on div "FSE Agency Sports Properties and NIL Conferences & Trade Groups - Sports 20K-50K" at bounding box center [245, 163] width 131 height 46
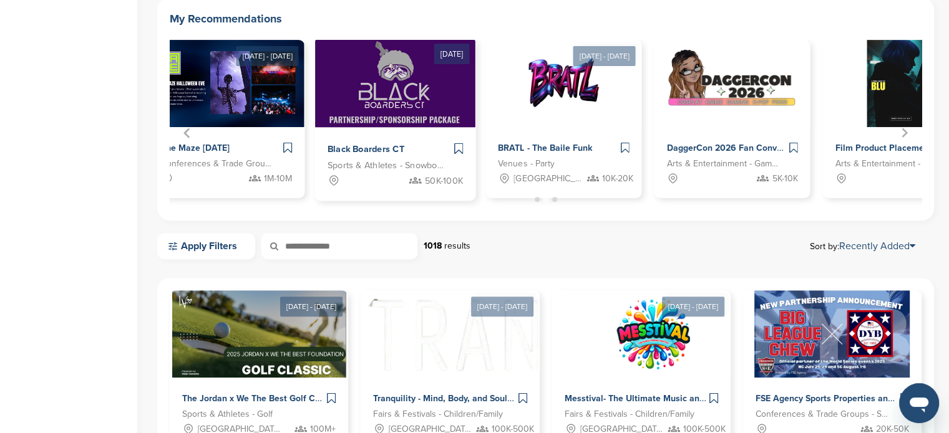
click at [358, 147] on span "Black Boarders CT" at bounding box center [365, 149] width 77 height 11
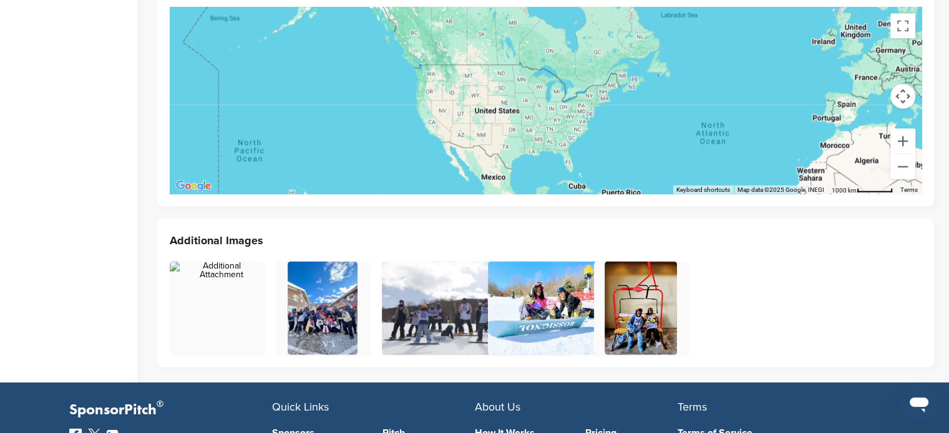
scroll to position [2619, 0]
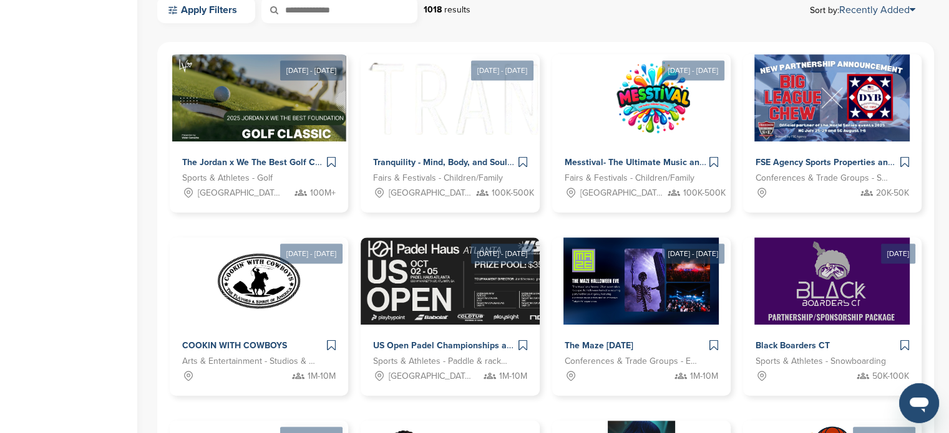
scroll to position [748, 0]
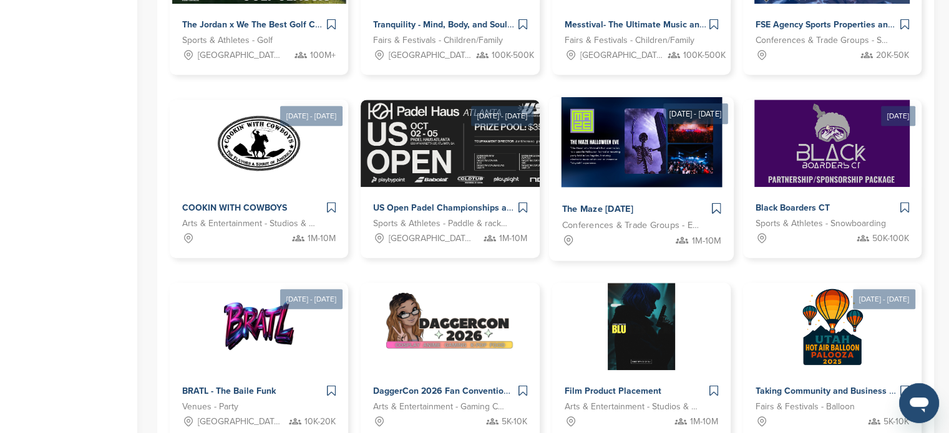
click at [640, 201] on div "The Maze [DATE]" at bounding box center [606, 210] width 90 height 18
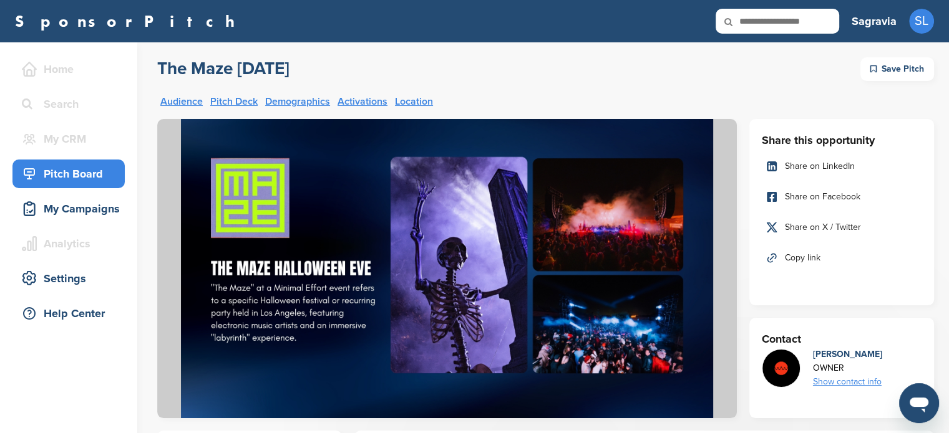
drag, startPoint x: 342, startPoint y: 71, endPoint x: 162, endPoint y: 66, distance: 180.3
click at [162, 66] on div "The Maze Halloween Save Pitch" at bounding box center [545, 69] width 776 height 24
copy h2 "The Maze [DATE]"
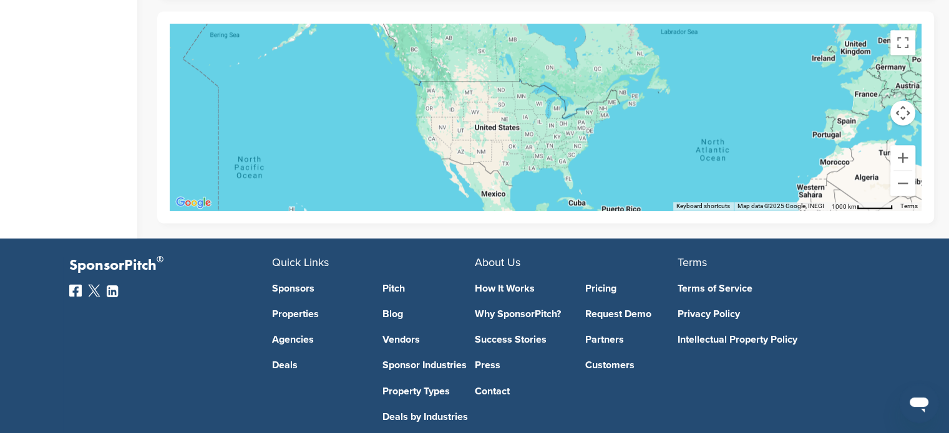
scroll to position [2073, 0]
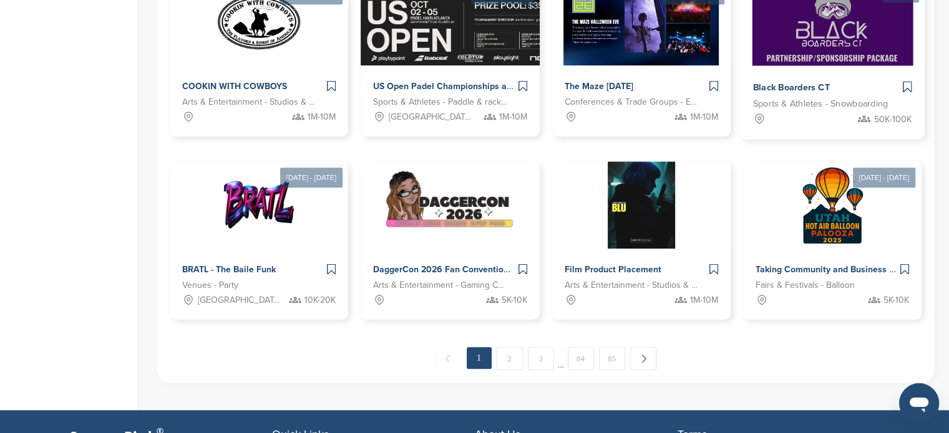
scroll to position [873, 0]
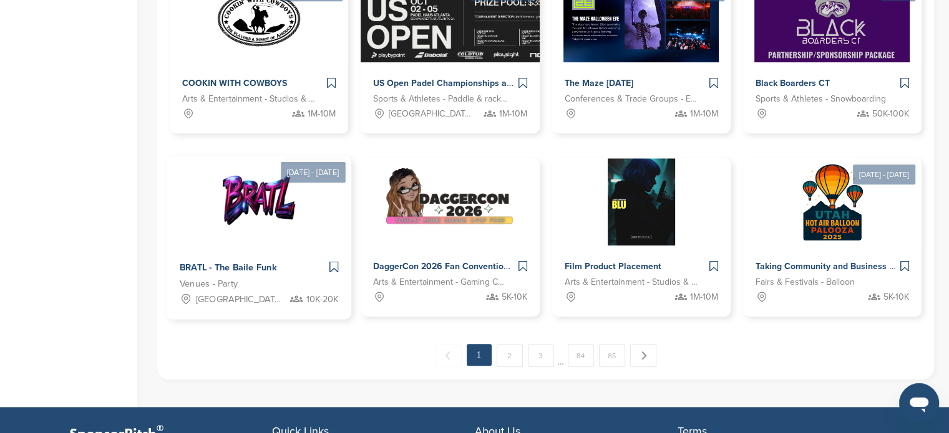
click at [216, 260] on div "BRATL - The Baile Funk" at bounding box center [238, 268] width 116 height 18
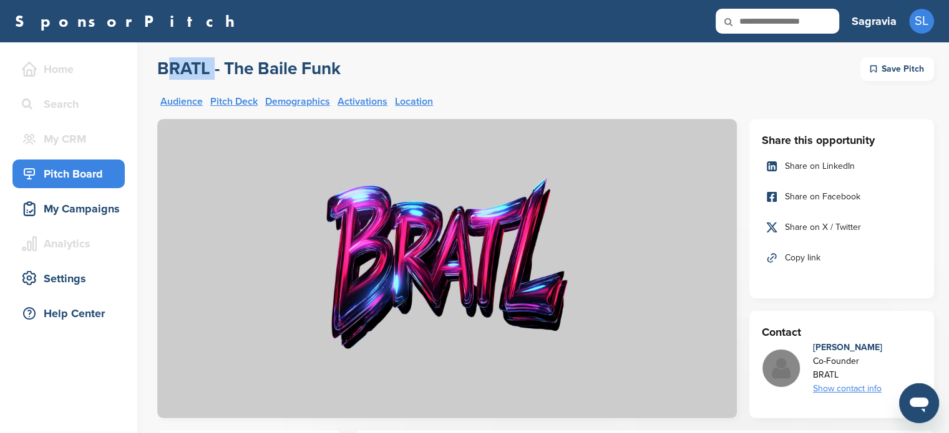
drag, startPoint x: 151, startPoint y: 58, endPoint x: 208, endPoint y: 59, distance: 57.4
copy h2 "BRATL"
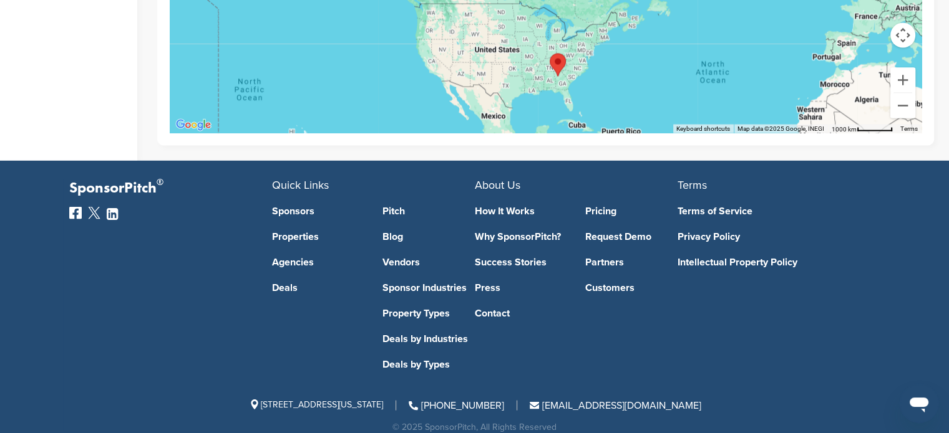
scroll to position [2432, 0]
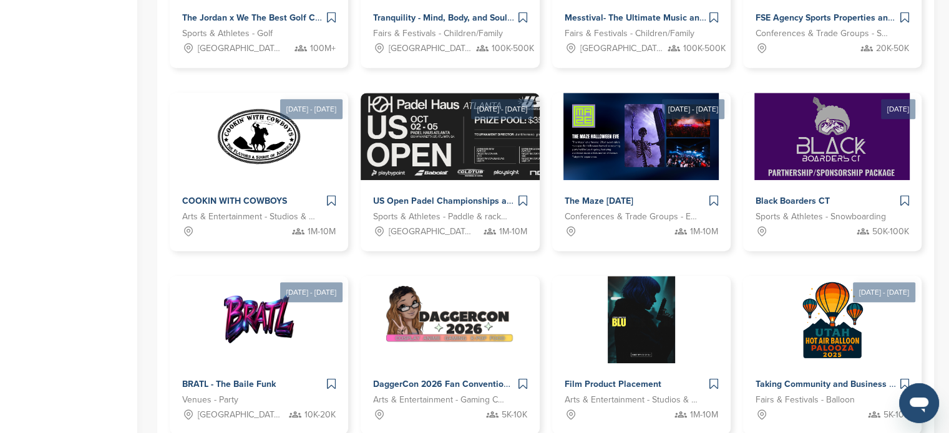
scroll to position [748, 0]
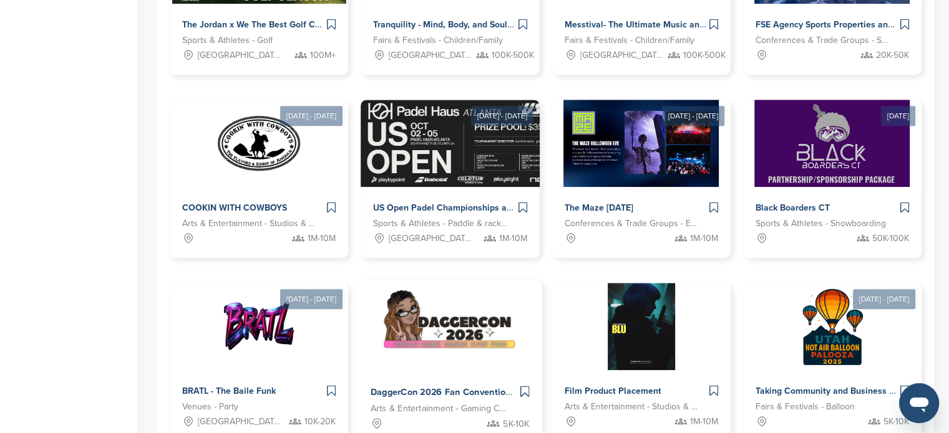
click at [392, 384] on div "DaggerCon 2026 Fan Convention in [GEOGRAPHIC_DATA], [GEOGRAPHIC_DATA]" at bounding box center [443, 393] width 147 height 18
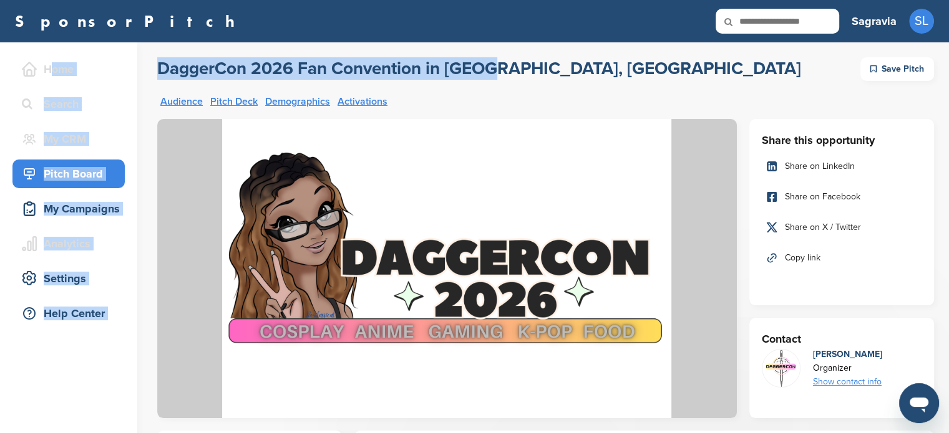
drag, startPoint x: 142, startPoint y: 56, endPoint x: 475, endPoint y: 59, distance: 332.4
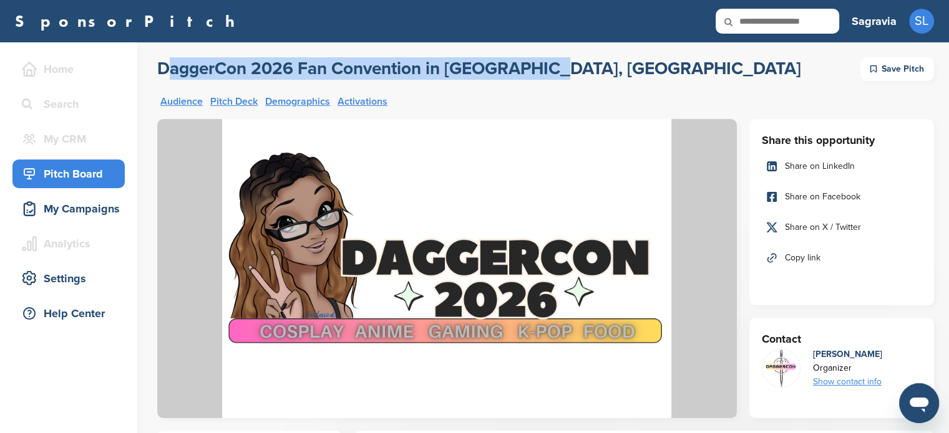
drag, startPoint x: 596, startPoint y: 70, endPoint x: 153, endPoint y: 71, distance: 443.4
copy h2 "DaggerCon 2026 Fan Convention in Atlanta, GA"
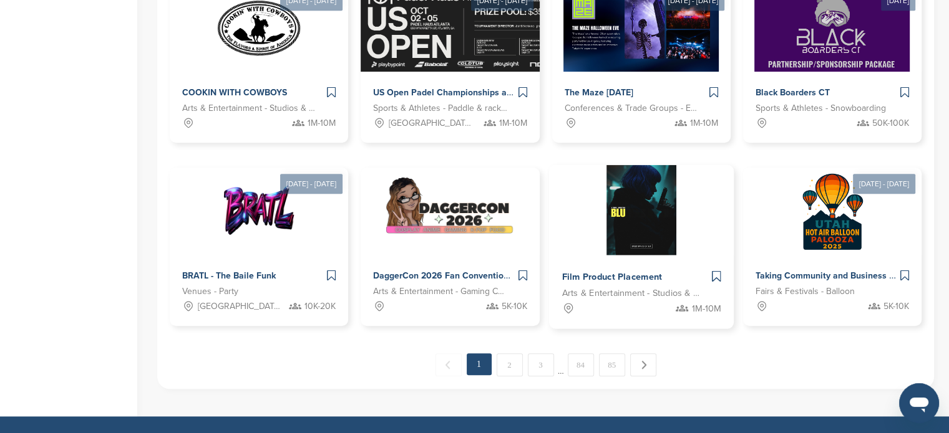
scroll to position [873, 0]
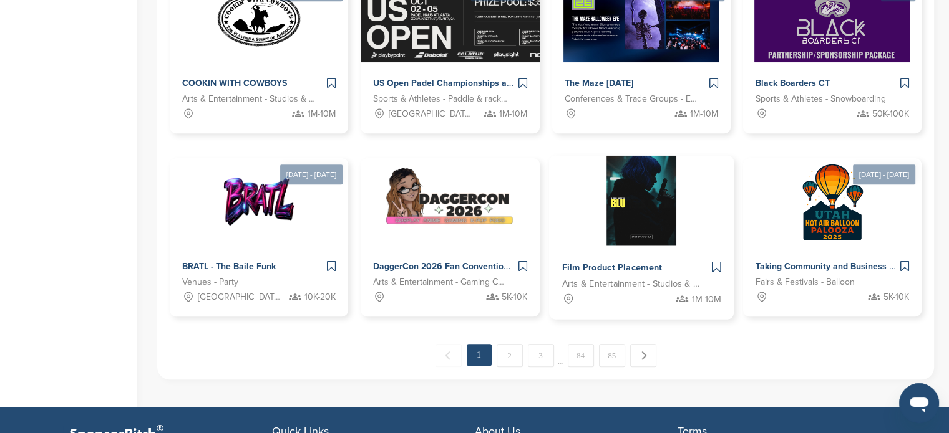
click at [611, 264] on span "Film Product Placement" at bounding box center [611, 268] width 100 height 11
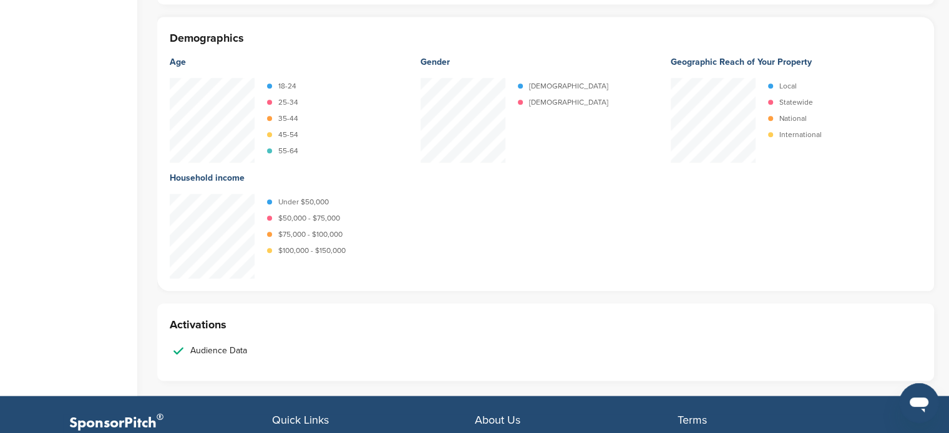
scroll to position [1462, 0]
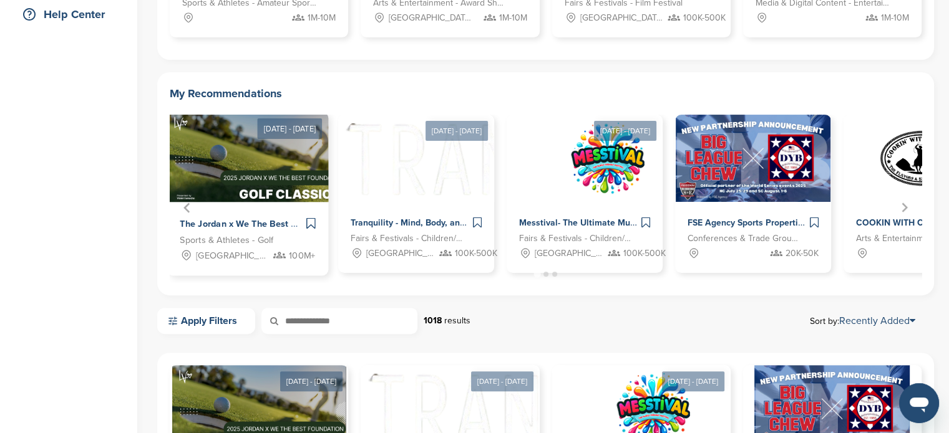
scroll to position [312, 0]
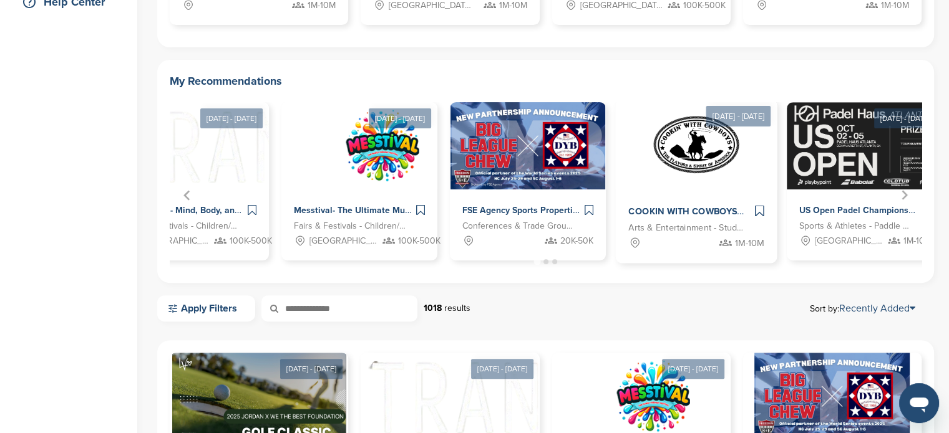
drag, startPoint x: 607, startPoint y: 196, endPoint x: 500, endPoint y: 191, distance: 106.8
click at [450, 178] on link "FSE Agency Sports Properties and NIL Conferences & Trade Groups - Sports 20K-50K" at bounding box center [528, 181] width 156 height 158
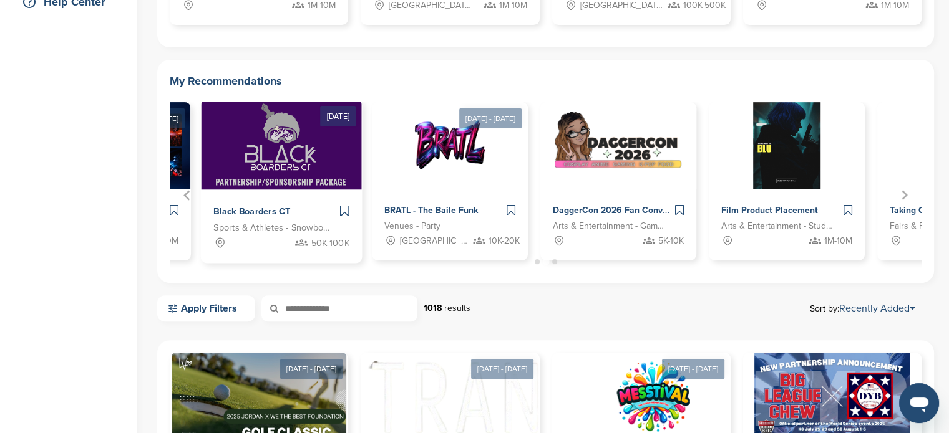
drag, startPoint x: 657, startPoint y: 188, endPoint x: 222, endPoint y: 172, distance: 435.6
click at [209, 172] on link "Jan 17, 2026 Black Boarders CT Sports & Athletes - Snowboarding 50K-100K" at bounding box center [282, 171] width 162 height 185
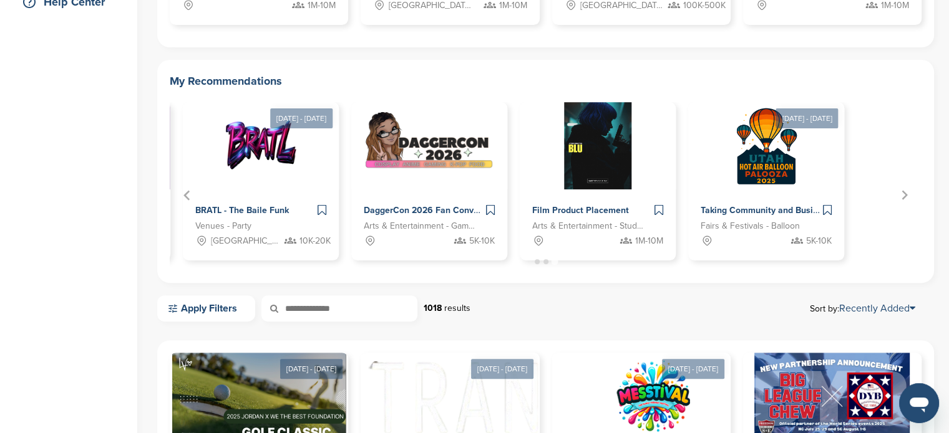
drag, startPoint x: 495, startPoint y: 179, endPoint x: 133, endPoint y: 169, distance: 361.9
click at [136, 169] on div "Home Search My CRM You are currently on SponsorPitch for Brands - Free. To acce…" at bounding box center [474, 350] width 949 height 1238
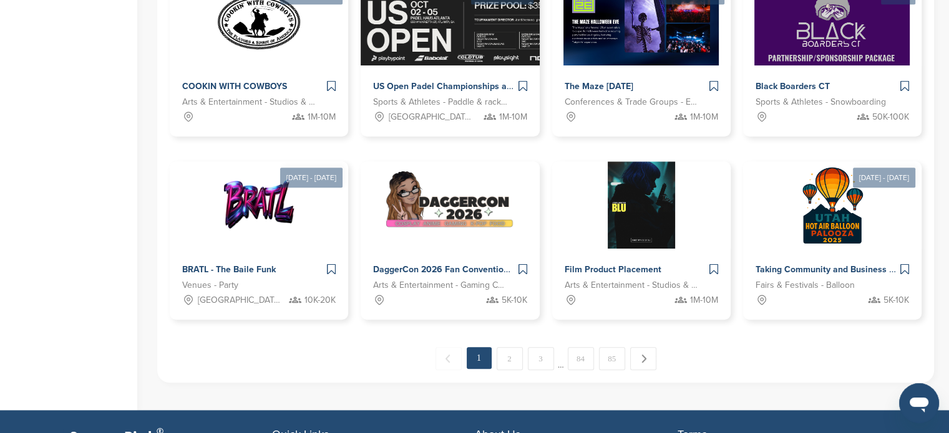
scroll to position [873, 0]
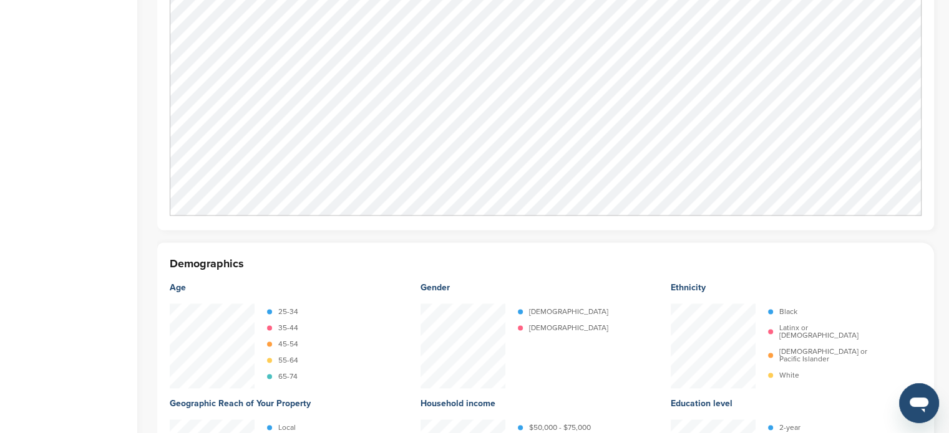
scroll to position [1684, 0]
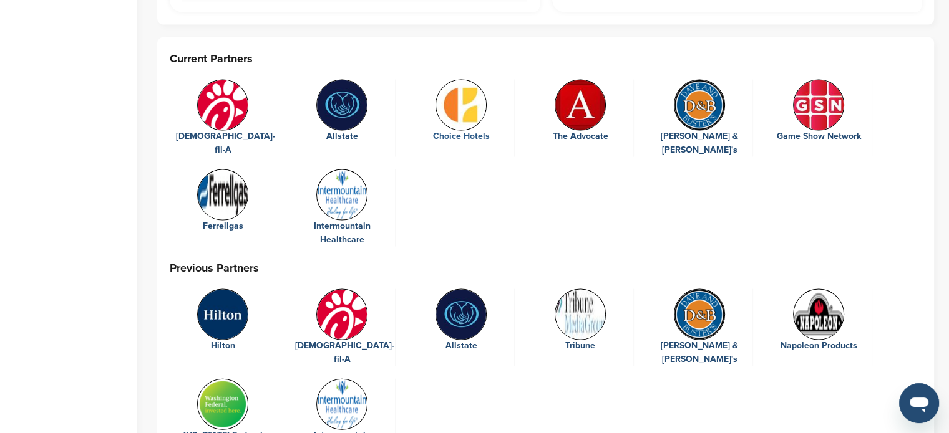
scroll to position [2619, 0]
